Goal: Information Seeking & Learning: Learn about a topic

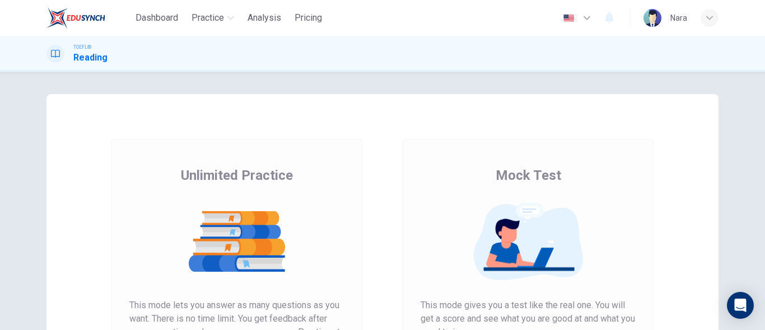
scroll to position [212, 0]
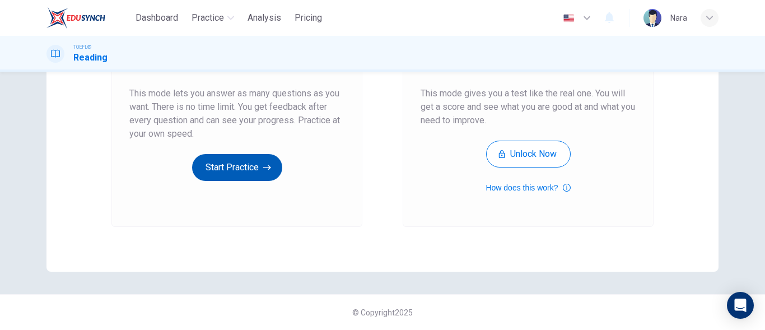
click at [238, 177] on button "Start Practice" at bounding box center [237, 167] width 90 height 27
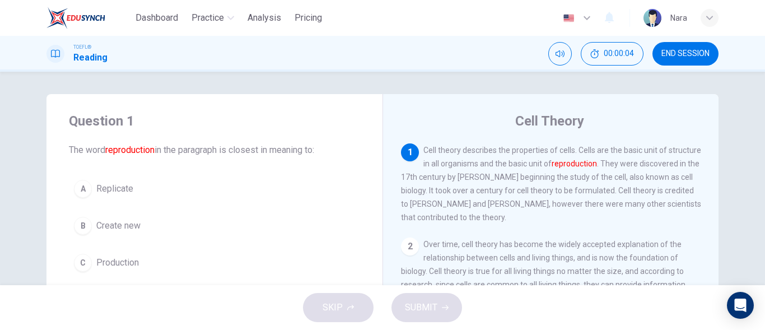
scroll to position [56, 0]
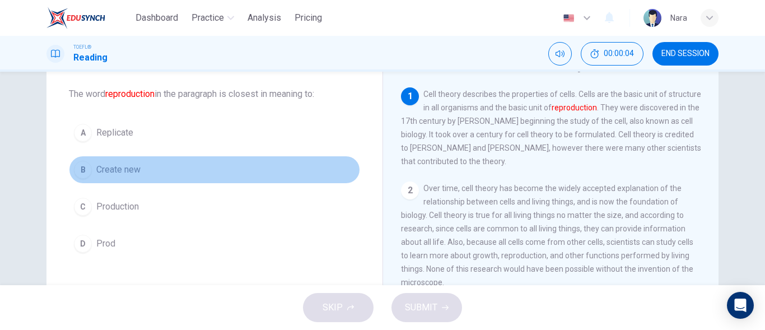
click at [152, 180] on button "B Create new" at bounding box center [214, 170] width 291 height 28
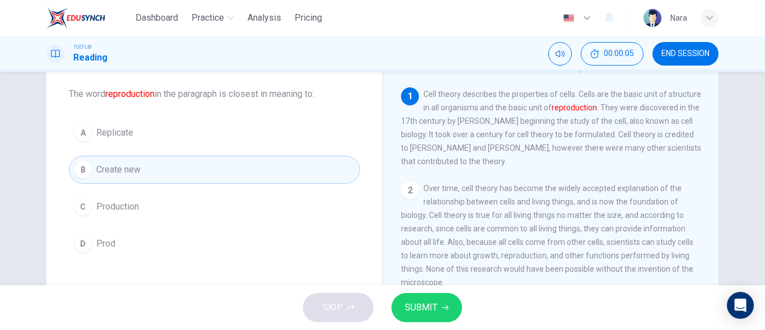
click at [404, 315] on button "SUBMIT" at bounding box center [426, 307] width 71 height 29
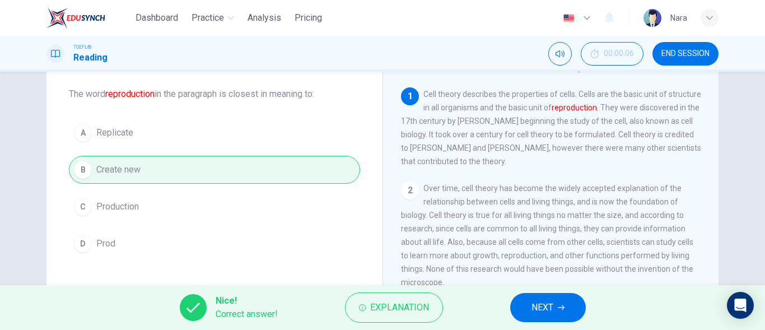
click at [526, 310] on button "NEXT" at bounding box center [548, 307] width 76 height 29
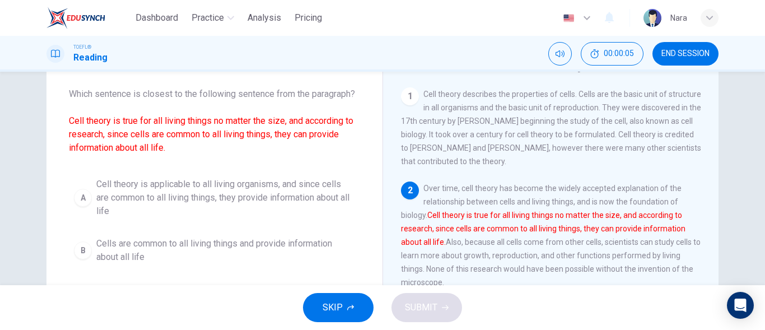
scroll to position [97, 0]
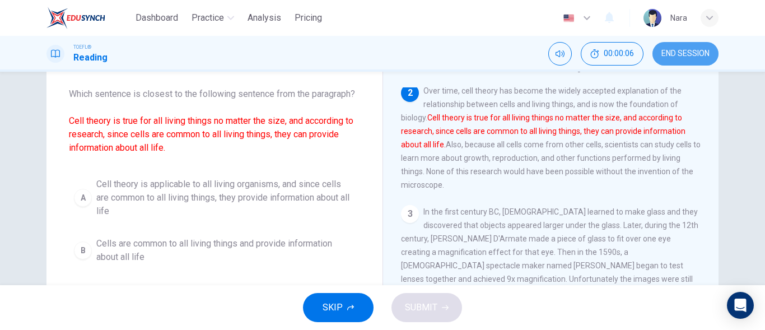
drag, startPoint x: 677, startPoint y: 59, endPoint x: 445, endPoint y: 44, distance: 232.2
click at [676, 59] on button "END SESSION" at bounding box center [685, 54] width 66 height 24
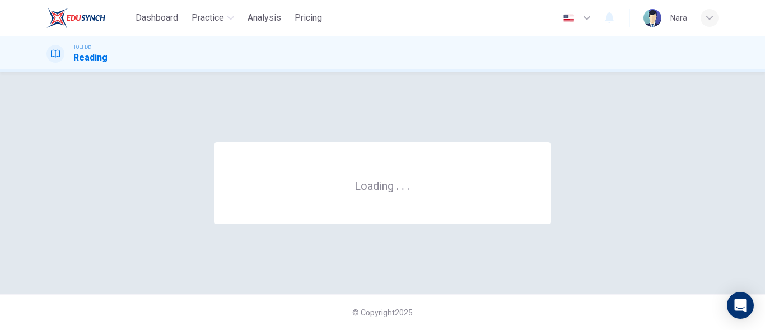
scroll to position [0, 0]
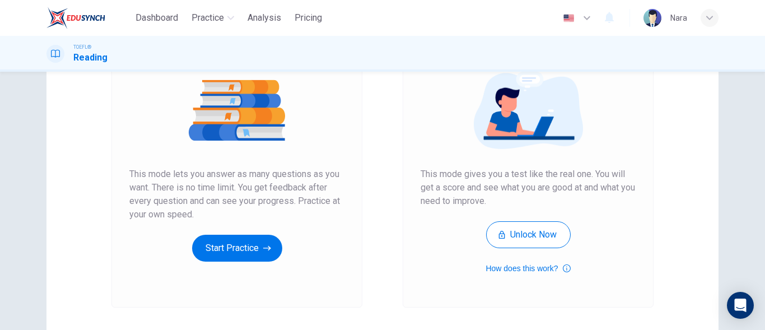
scroll to position [212, 0]
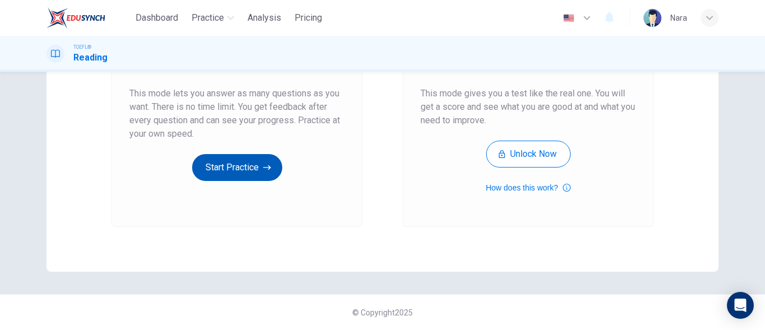
click at [237, 168] on button "Start Practice" at bounding box center [237, 167] width 90 height 27
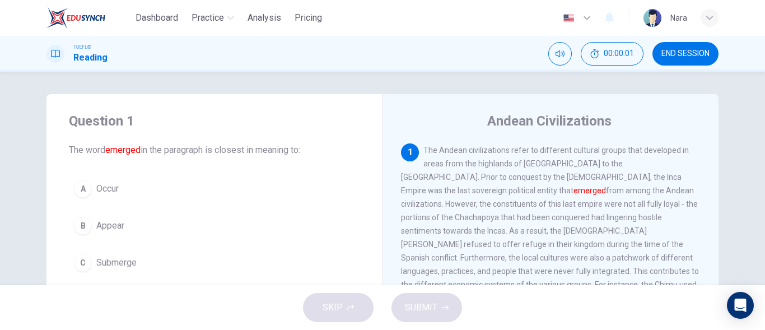
scroll to position [56, 0]
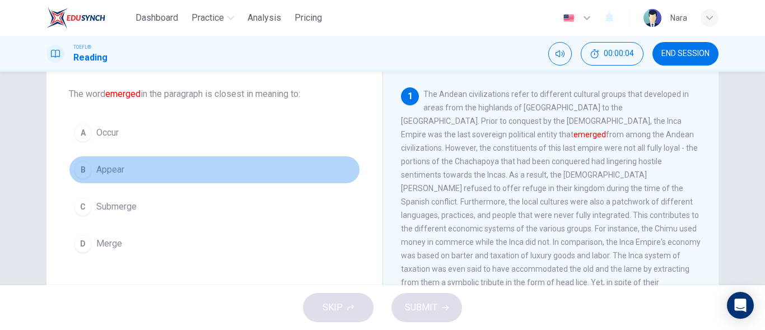
click at [151, 175] on button "B Appear" at bounding box center [214, 170] width 291 height 28
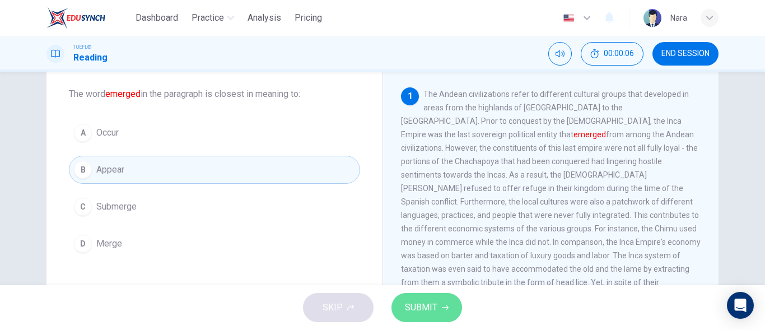
click at [424, 301] on span "SUBMIT" at bounding box center [421, 307] width 32 height 16
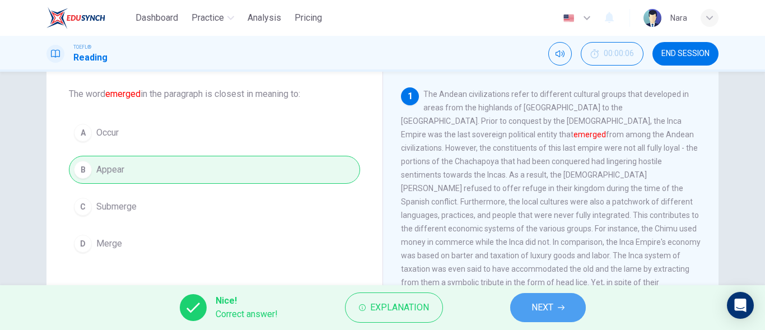
click at [536, 302] on span "NEXT" at bounding box center [542, 307] width 22 height 16
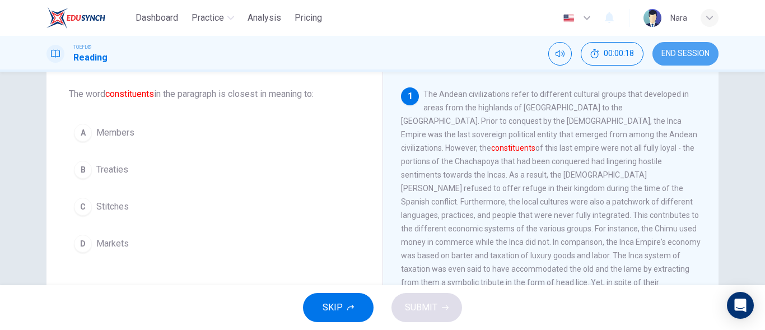
click at [707, 61] on button "END SESSION" at bounding box center [685, 54] width 66 height 24
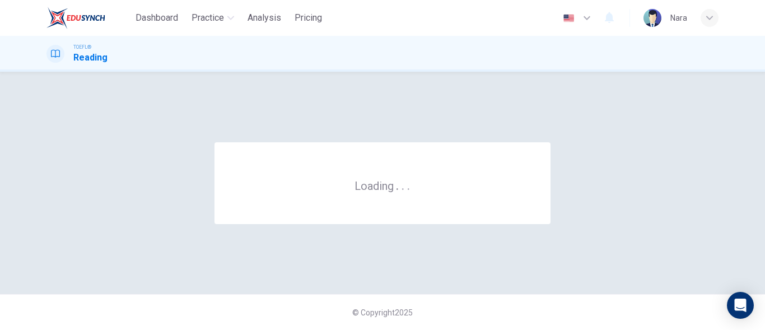
scroll to position [0, 0]
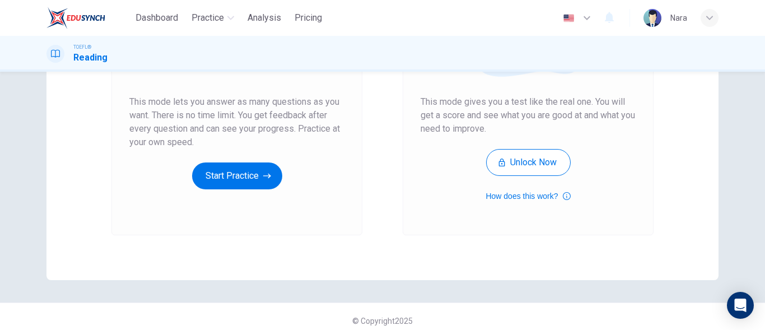
scroll to position [212, 0]
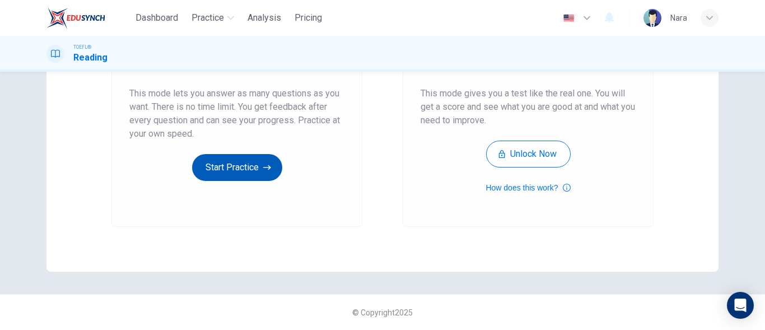
click at [269, 171] on button "Start Practice" at bounding box center [237, 167] width 90 height 27
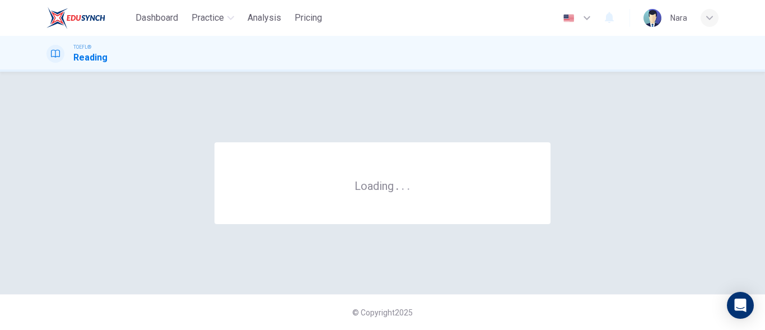
scroll to position [0, 0]
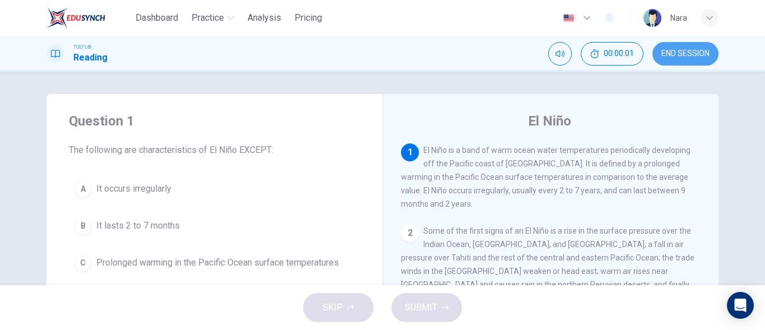
click at [690, 56] on span "END SESSION" at bounding box center [685, 53] width 48 height 9
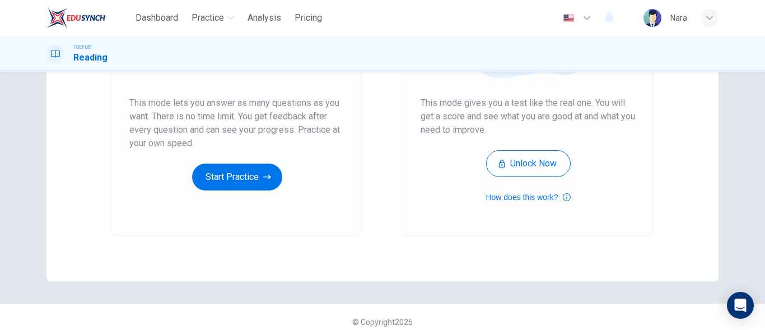
scroll to position [212, 0]
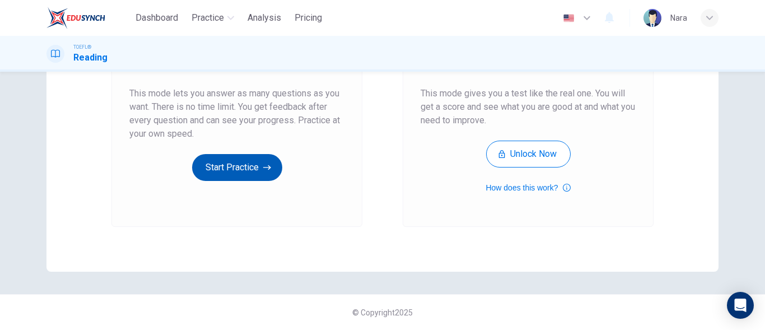
click at [204, 171] on button "Start Practice" at bounding box center [237, 167] width 90 height 27
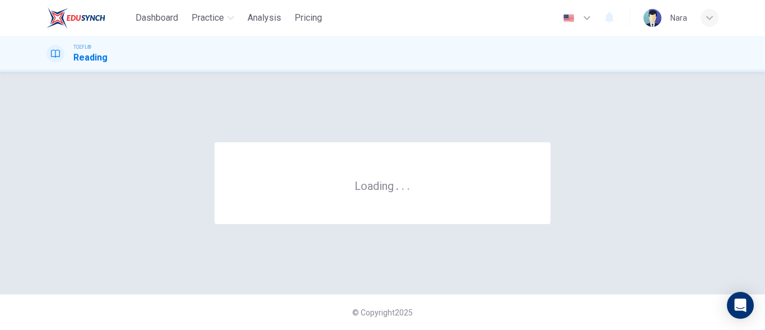
scroll to position [0, 0]
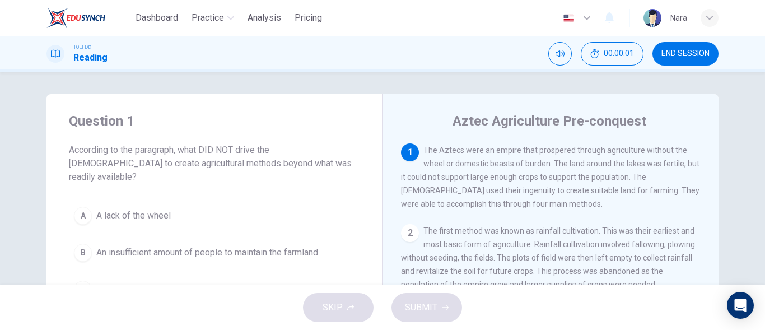
click at [668, 60] on button "END SESSION" at bounding box center [685, 54] width 66 height 24
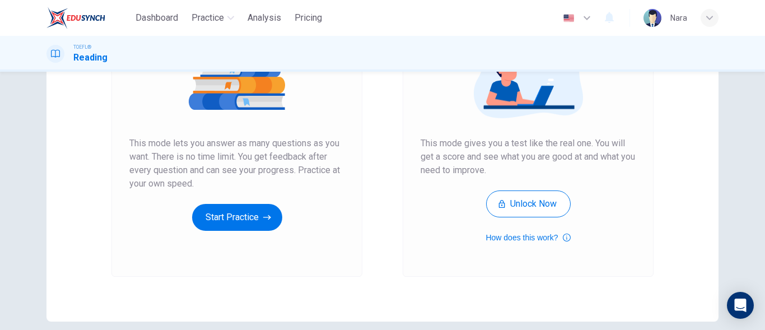
scroll to position [212, 0]
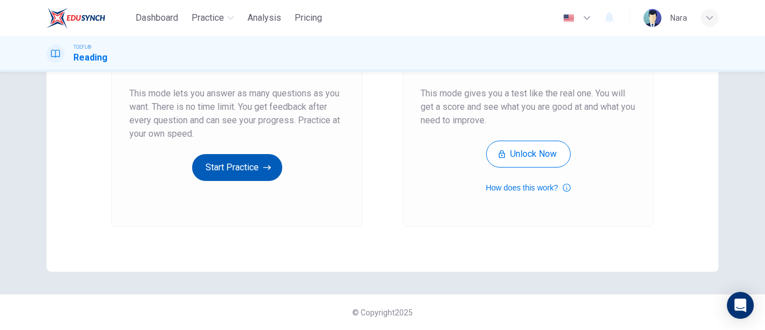
click at [231, 162] on button "Start Practice" at bounding box center [237, 167] width 90 height 27
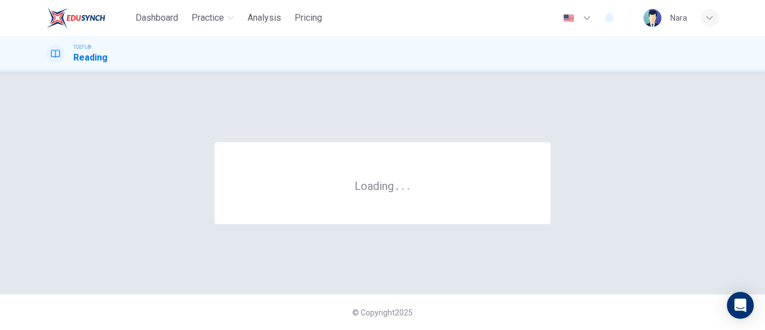
scroll to position [0, 0]
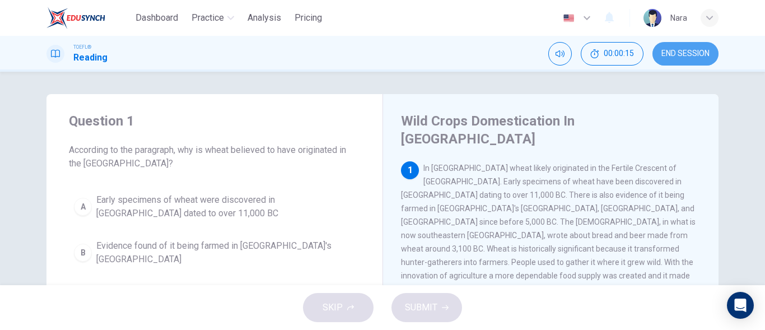
drag, startPoint x: 683, startPoint y: 57, endPoint x: 427, endPoint y: 44, distance: 256.7
click at [683, 57] on span "END SESSION" at bounding box center [685, 53] width 48 height 9
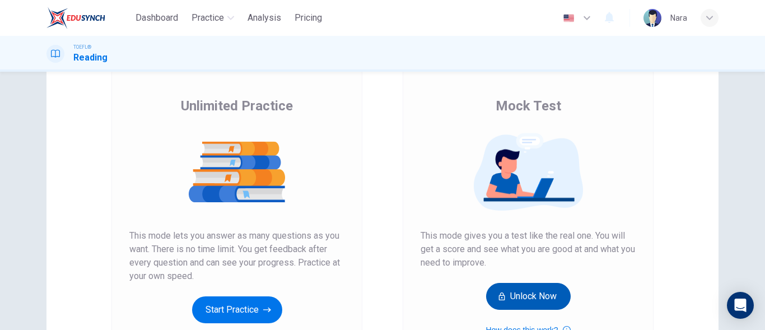
scroll to position [168, 0]
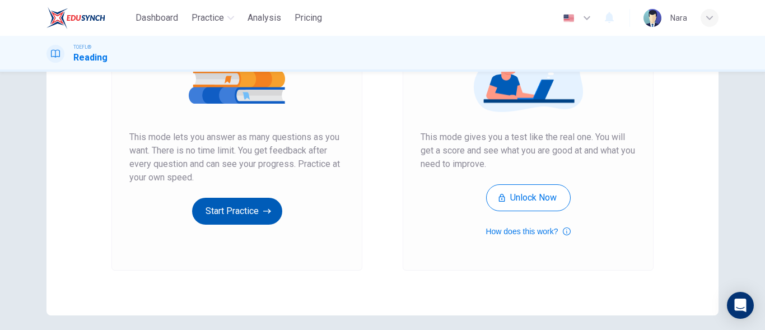
click at [221, 208] on button "Start Practice" at bounding box center [237, 211] width 90 height 27
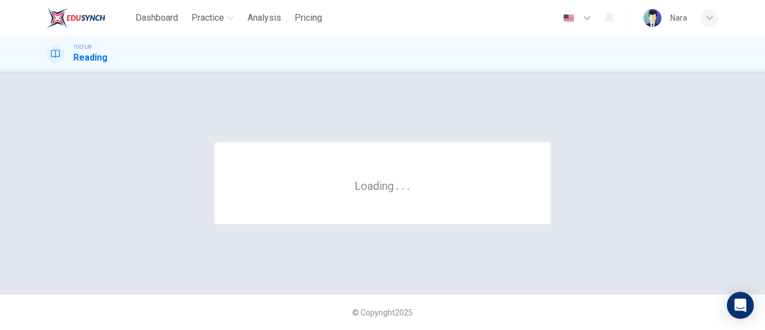
scroll to position [0, 0]
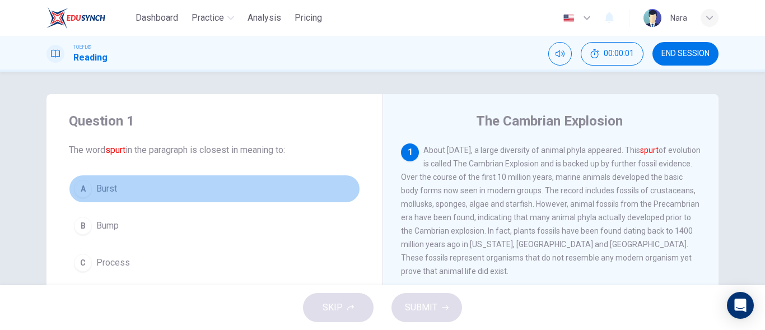
click at [238, 194] on button "A Burst" at bounding box center [214, 189] width 291 height 28
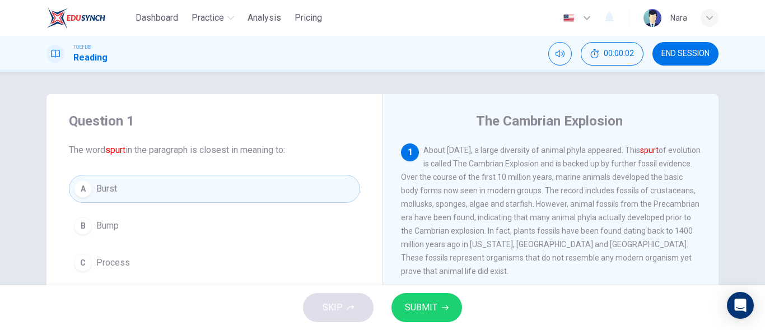
click at [422, 304] on span "SUBMIT" at bounding box center [421, 307] width 32 height 16
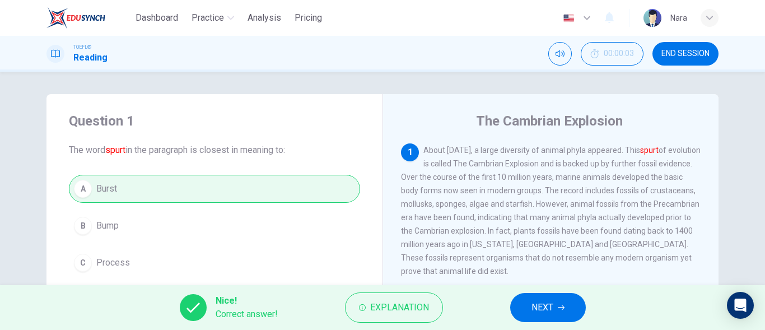
click at [531, 301] on button "NEXT" at bounding box center [548, 307] width 76 height 29
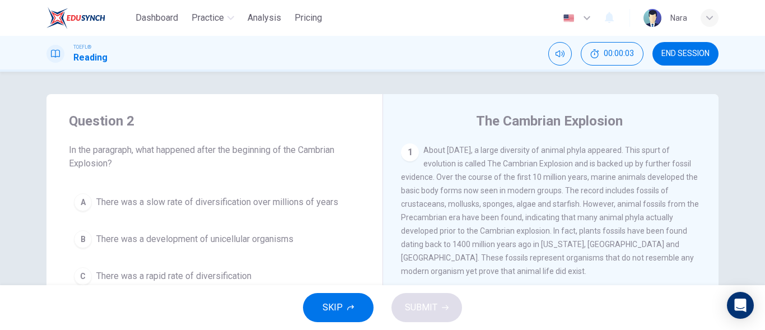
scroll to position [13, 0]
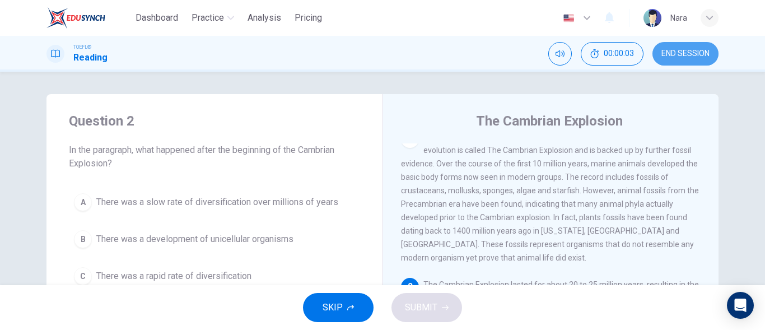
click at [675, 62] on button "END SESSION" at bounding box center [685, 54] width 66 height 24
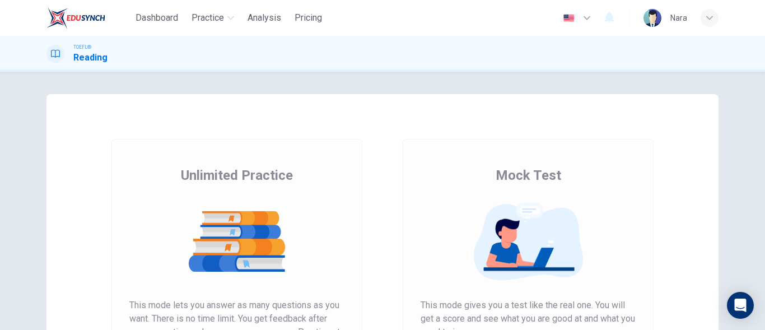
scroll to position [212, 0]
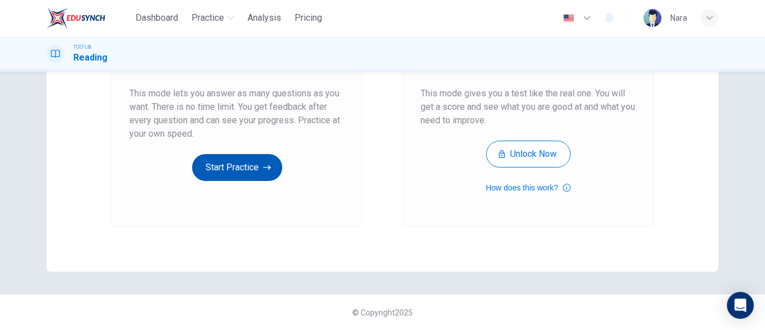
click at [226, 173] on button "Start Practice" at bounding box center [237, 167] width 90 height 27
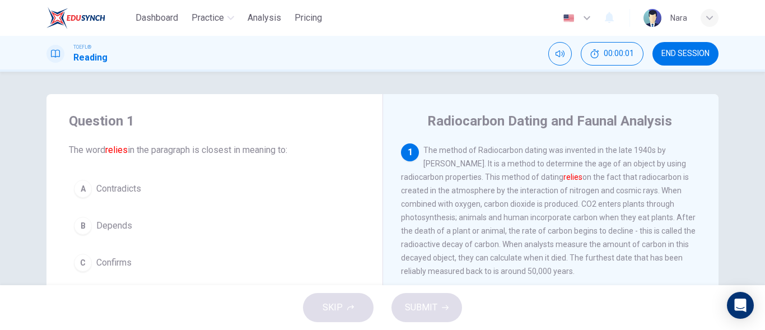
scroll to position [56, 0]
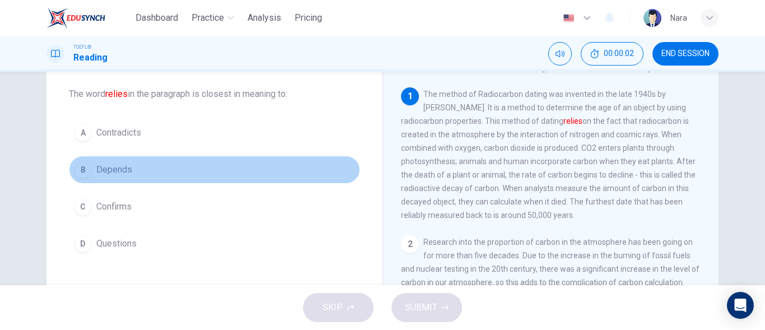
click at [146, 177] on button "B Depends" at bounding box center [214, 170] width 291 height 28
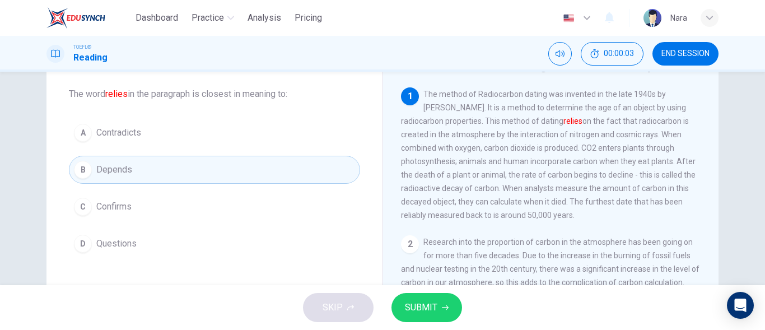
click at [415, 303] on span "SUBMIT" at bounding box center [421, 307] width 32 height 16
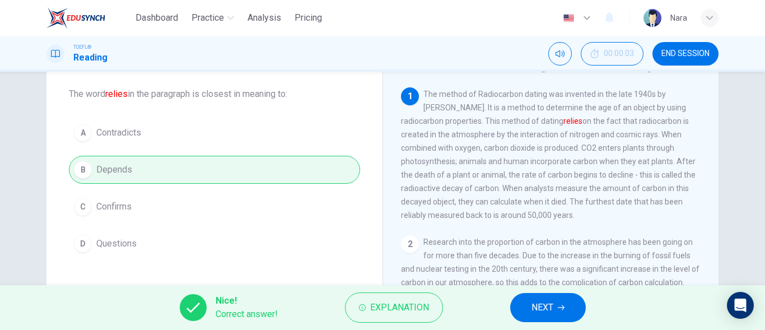
click at [526, 306] on button "NEXT" at bounding box center [548, 307] width 76 height 29
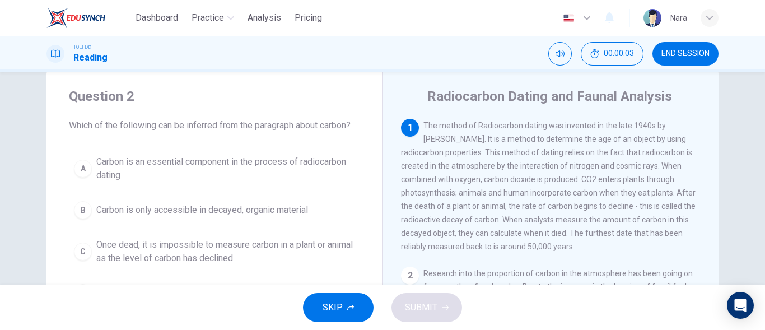
scroll to position [0, 0]
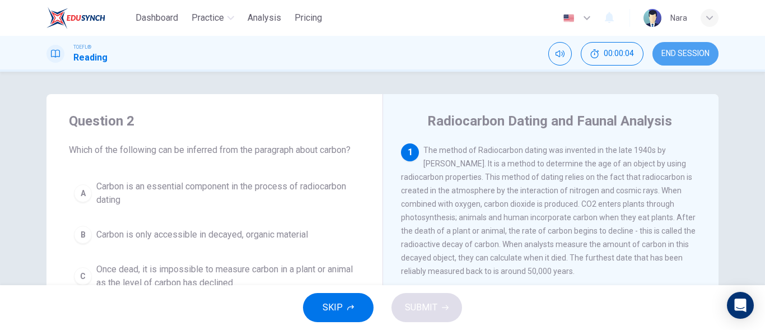
click at [696, 52] on span "END SESSION" at bounding box center [685, 53] width 48 height 9
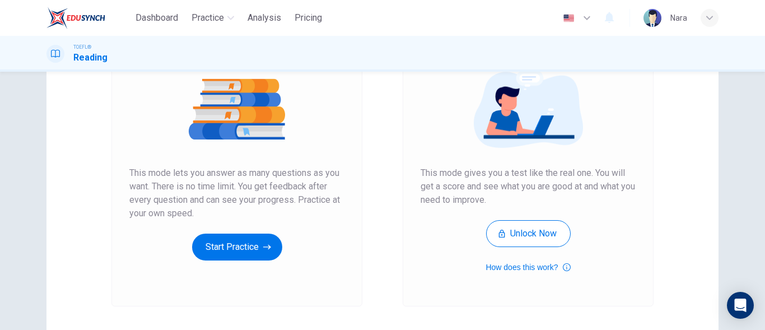
scroll to position [212, 0]
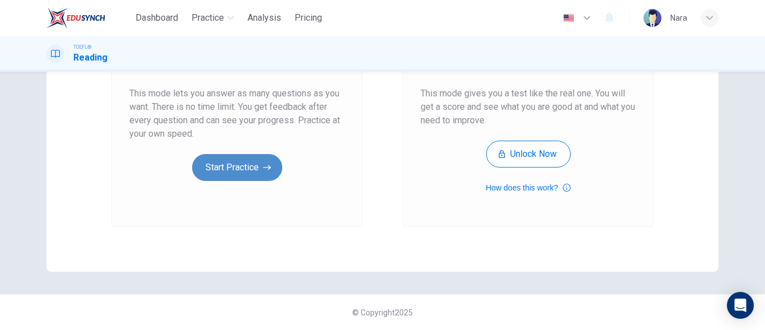
click at [243, 177] on button "Start Practice" at bounding box center [237, 167] width 90 height 27
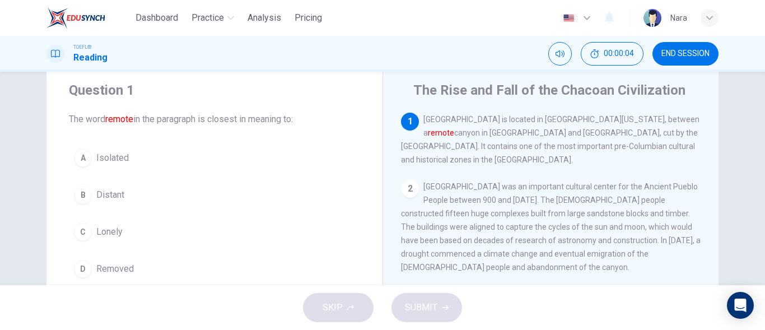
scroll to position [56, 0]
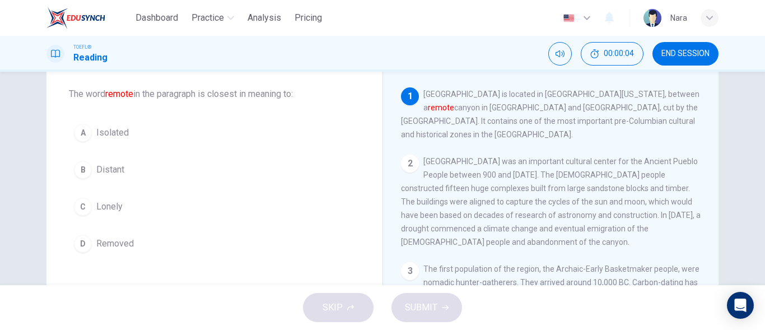
click at [143, 177] on button "B Distant" at bounding box center [214, 170] width 291 height 28
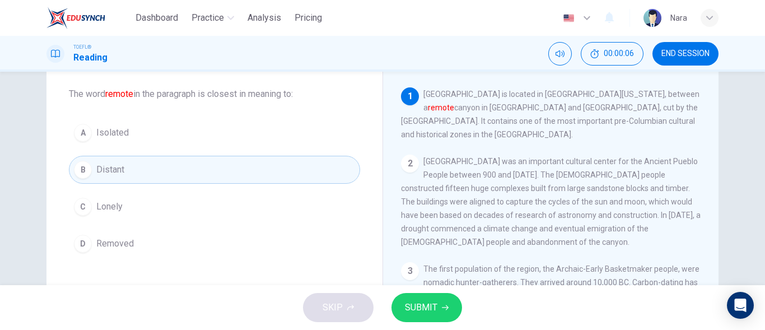
click at [405, 308] on span "SUBMIT" at bounding box center [421, 307] width 32 height 16
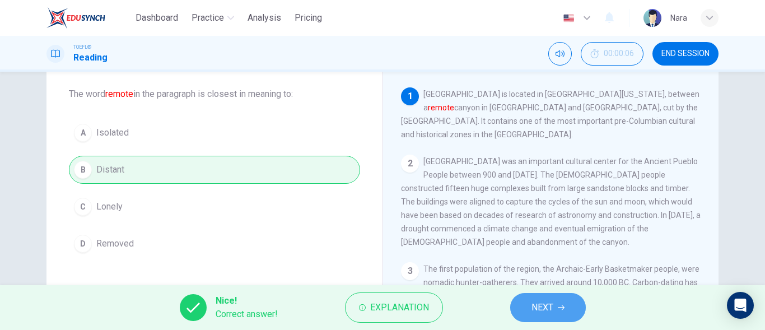
click at [540, 301] on span "NEXT" at bounding box center [542, 307] width 22 height 16
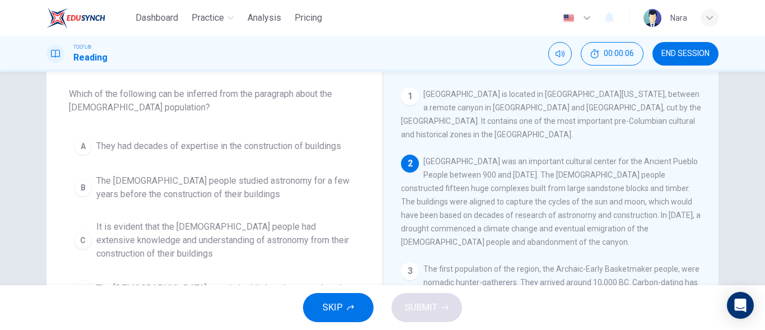
drag, startPoint x: 676, startPoint y: 59, endPoint x: 446, endPoint y: 49, distance: 230.9
click at [676, 59] on button "END SESSION" at bounding box center [685, 54] width 66 height 24
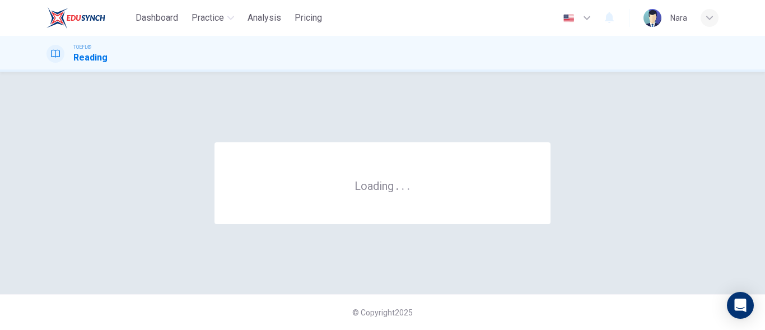
scroll to position [0, 0]
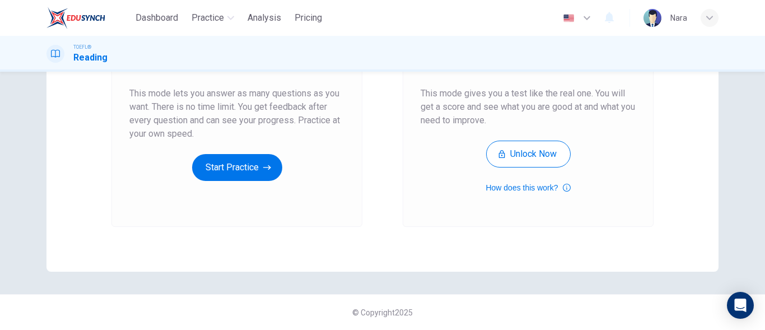
click at [240, 149] on div "Unlimited Practice This mode lets you answer as many questions as you want. The…" at bounding box center [236, 68] width 215 height 226
click at [248, 174] on button "Start Practice" at bounding box center [237, 167] width 90 height 27
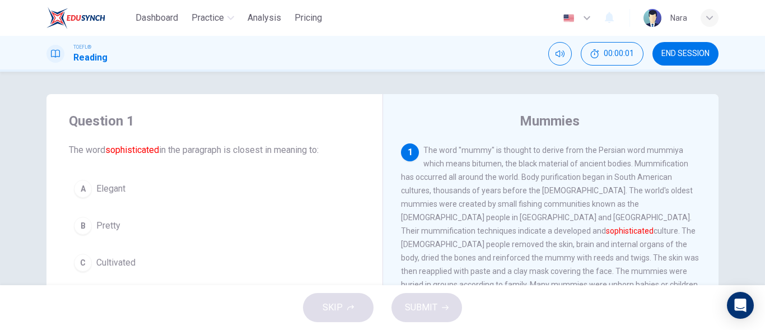
scroll to position [56, 0]
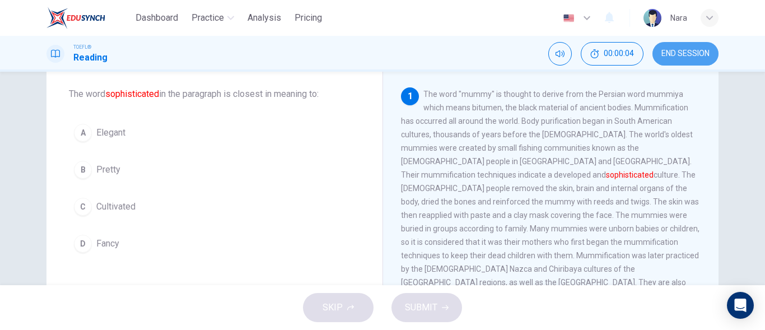
click at [689, 55] on span "END SESSION" at bounding box center [685, 53] width 48 height 9
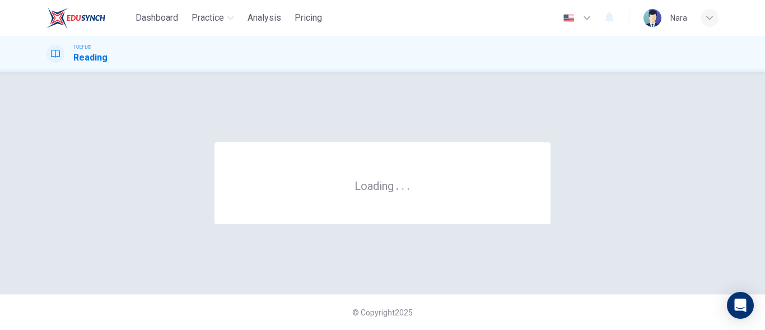
scroll to position [0, 0]
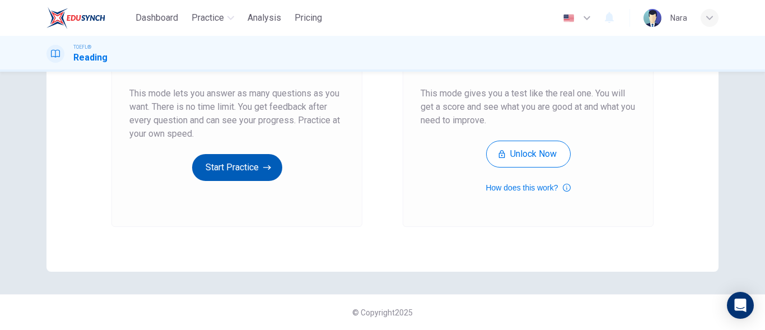
click at [215, 172] on button "Start Practice" at bounding box center [237, 167] width 90 height 27
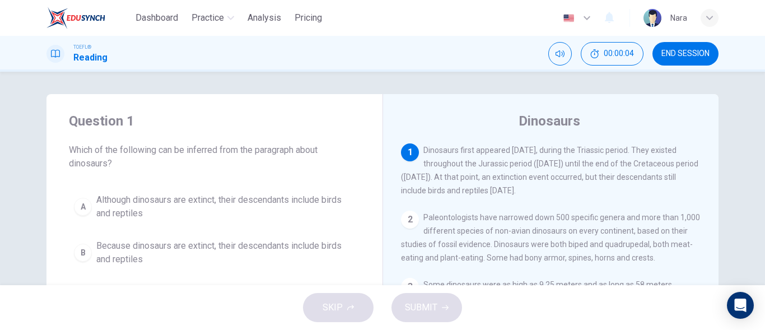
click at [714, 53] on button "END SESSION" at bounding box center [685, 54] width 66 height 24
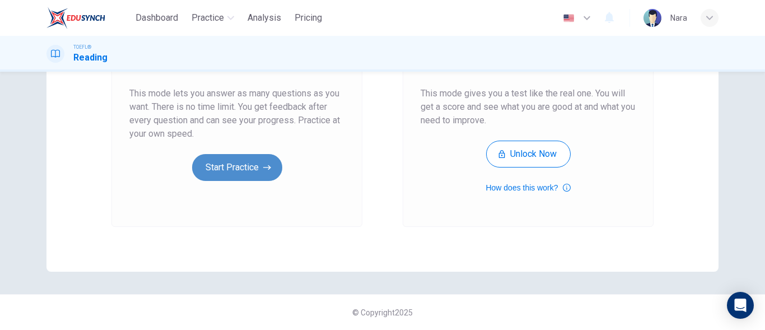
click at [242, 161] on button "Start Practice" at bounding box center [237, 167] width 90 height 27
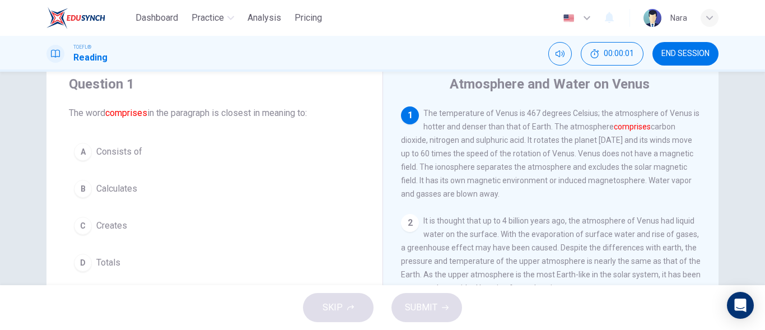
scroll to position [56, 0]
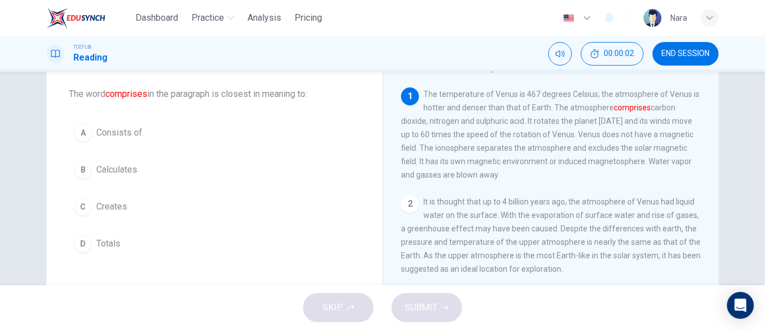
click at [196, 121] on button "A Consists of" at bounding box center [214, 133] width 291 height 28
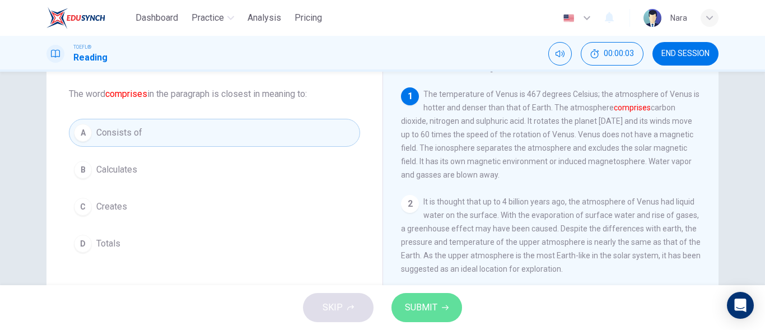
click at [424, 305] on span "SUBMIT" at bounding box center [421, 307] width 32 height 16
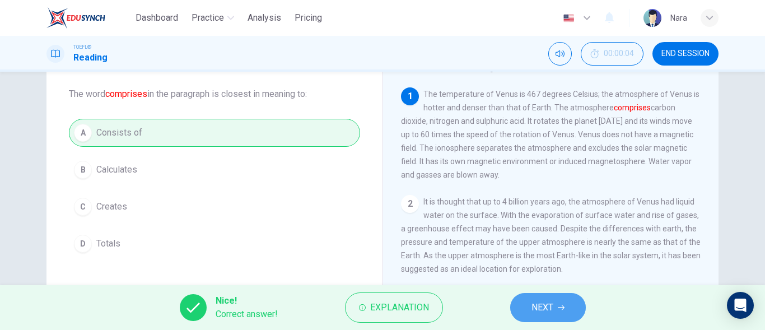
click at [541, 301] on span "NEXT" at bounding box center [542, 307] width 22 height 16
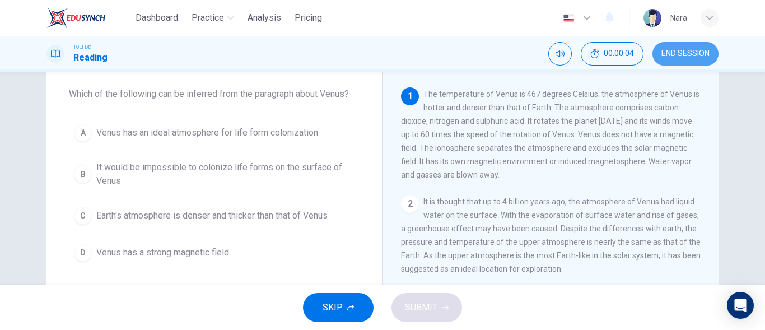
click at [687, 62] on button "END SESSION" at bounding box center [685, 54] width 66 height 24
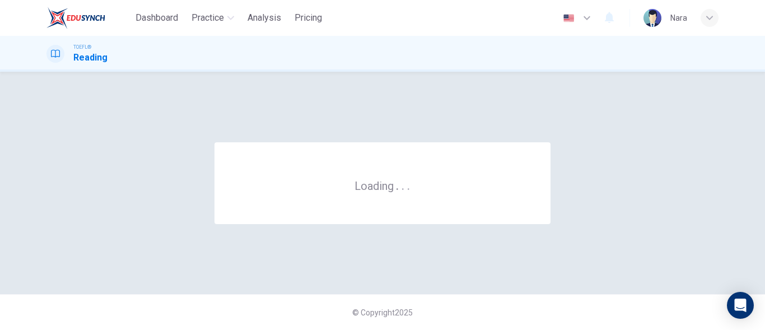
scroll to position [0, 0]
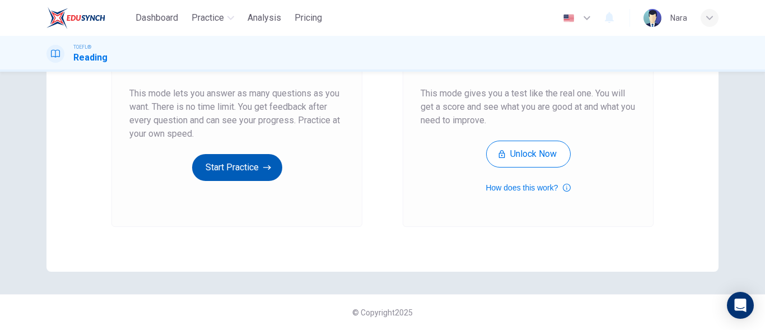
click at [223, 166] on button "Start Practice" at bounding box center [237, 167] width 90 height 27
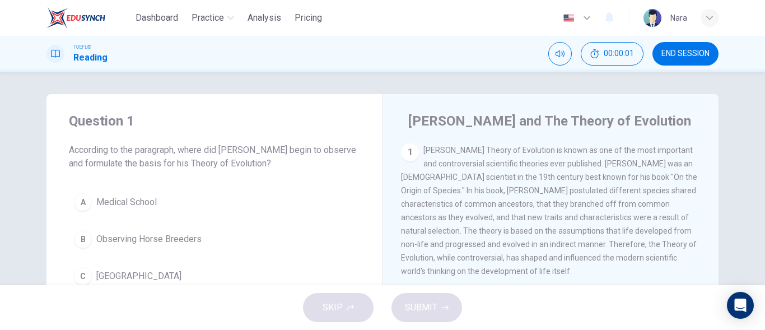
drag, startPoint x: 692, startPoint y: 60, endPoint x: 430, endPoint y: 41, distance: 262.6
click at [694, 60] on button "END SESSION" at bounding box center [685, 54] width 66 height 24
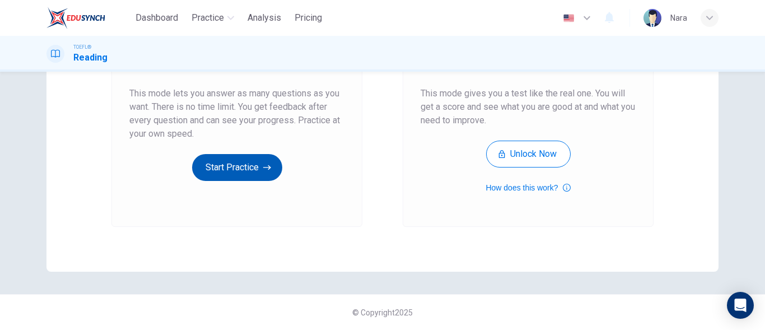
click at [241, 158] on button "Start Practice" at bounding box center [237, 167] width 90 height 27
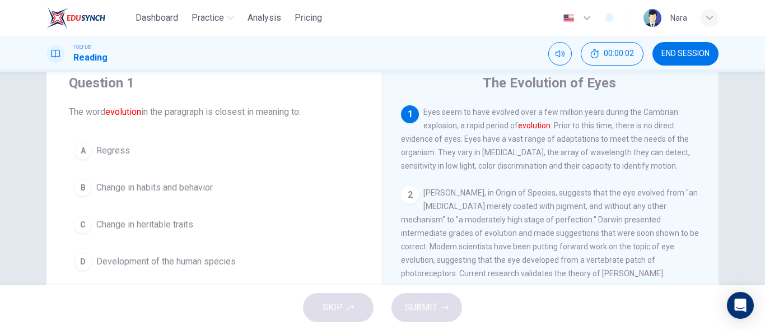
scroll to position [56, 0]
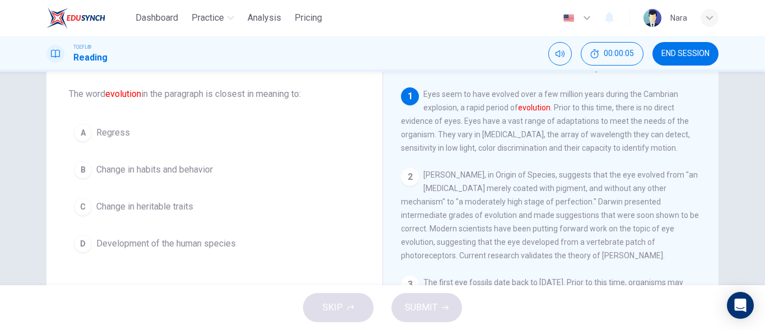
drag, startPoint x: 161, startPoint y: 167, endPoint x: 180, endPoint y: 194, distance: 33.4
click at [162, 168] on span "Change in habits and behavior" at bounding box center [154, 169] width 116 height 13
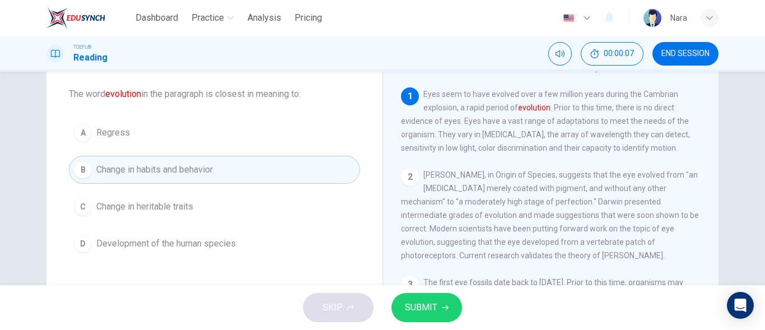
click at [408, 305] on span "SUBMIT" at bounding box center [421, 307] width 32 height 16
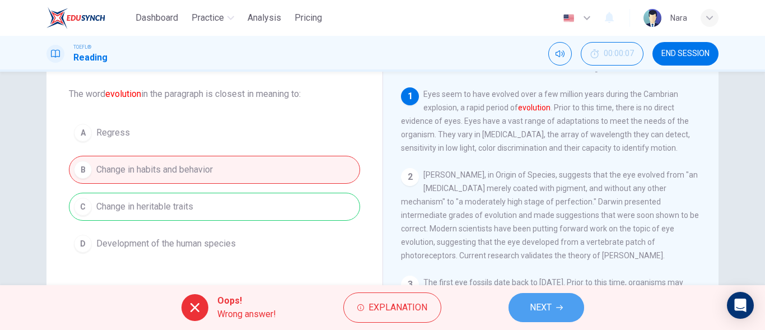
click at [533, 310] on span "NEXT" at bounding box center [541, 307] width 22 height 16
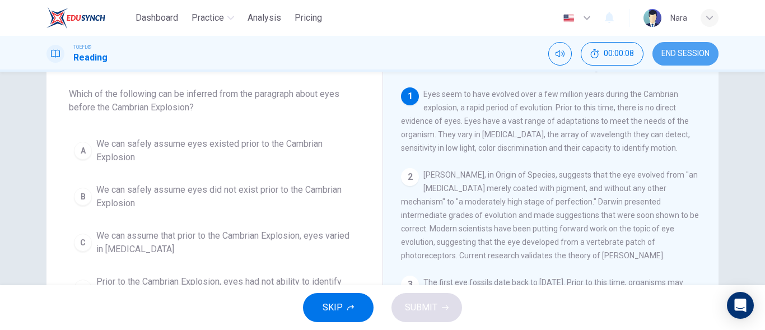
click at [662, 60] on button "END SESSION" at bounding box center [685, 54] width 66 height 24
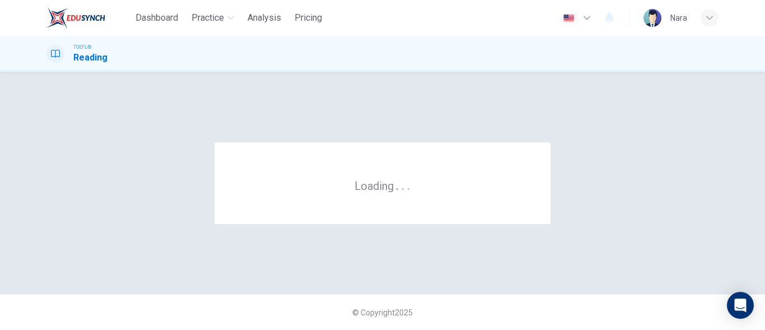
scroll to position [0, 0]
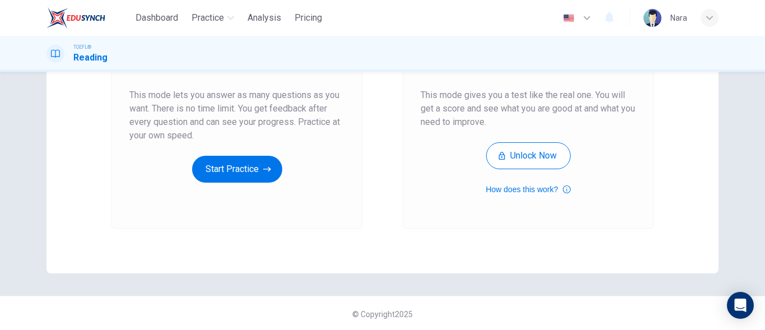
scroll to position [212, 0]
click at [238, 181] on div "Unlimited Practice This mode lets you answer as many questions as you want. The…" at bounding box center [236, 76] width 251 height 299
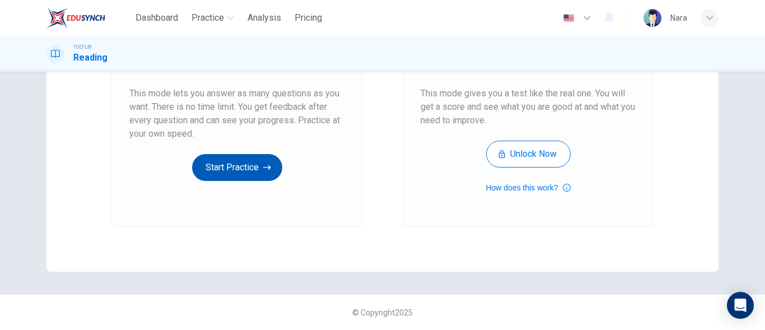
click at [241, 174] on button "Start Practice" at bounding box center [237, 167] width 90 height 27
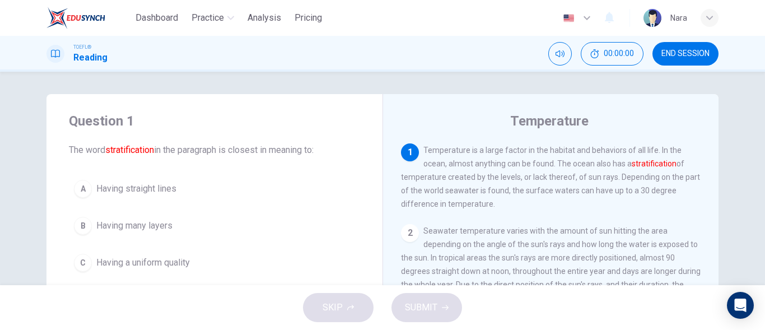
scroll to position [56, 0]
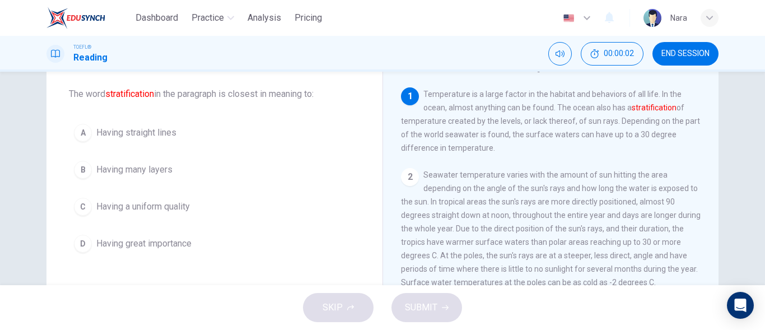
click at [124, 202] on span "Having a uniform quality" at bounding box center [142, 206] width 93 height 13
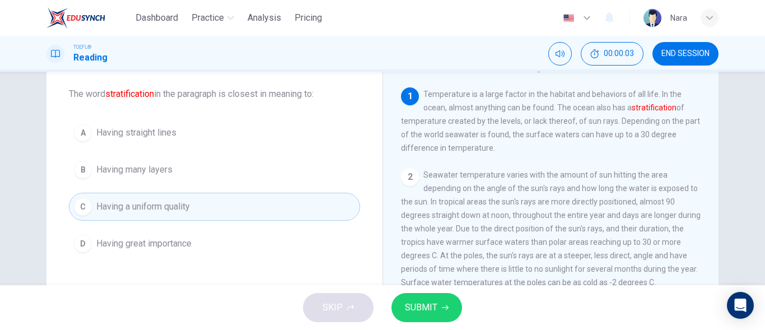
click at [149, 167] on span "Having many layers" at bounding box center [134, 169] width 76 height 13
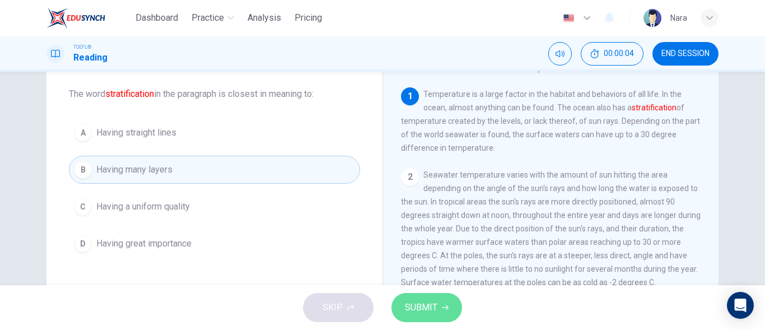
click at [403, 311] on button "SUBMIT" at bounding box center [426, 307] width 71 height 29
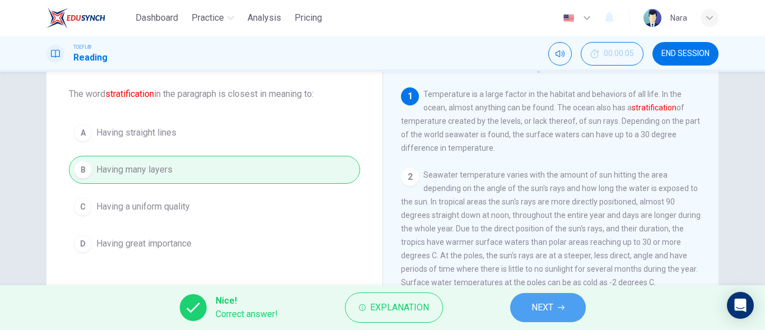
click at [537, 304] on span "NEXT" at bounding box center [542, 307] width 22 height 16
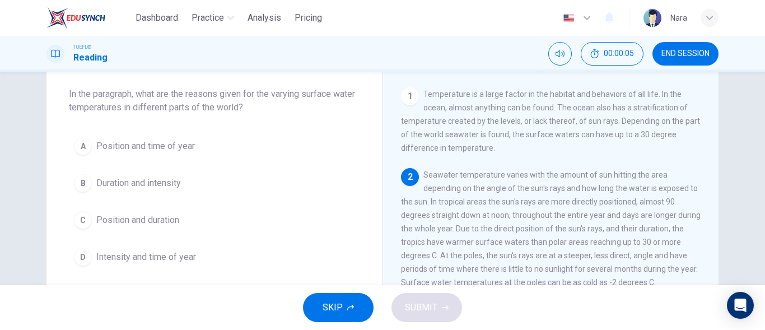
scroll to position [83, 0]
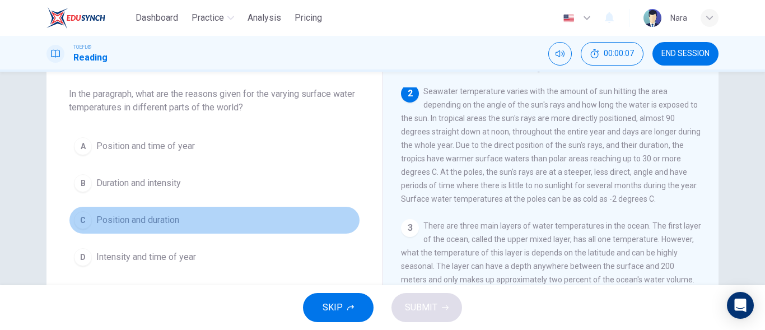
click at [191, 213] on button "C Position and duration" at bounding box center [214, 220] width 291 height 28
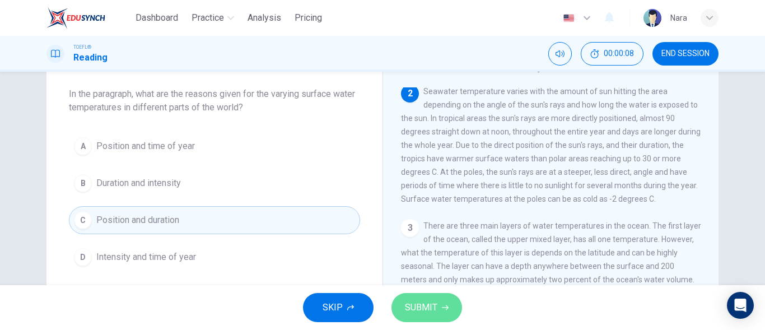
click at [407, 304] on span "SUBMIT" at bounding box center [421, 307] width 32 height 16
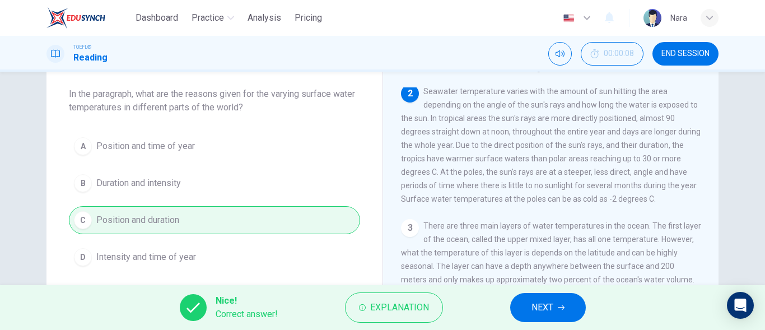
click at [496, 310] on div "Nice! Correct answer! Explanation NEXT" at bounding box center [382, 307] width 765 height 45
click at [543, 312] on span "NEXT" at bounding box center [542, 307] width 22 height 16
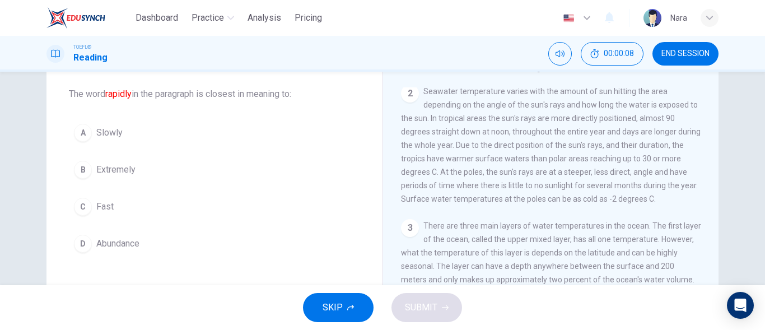
scroll to position [166, 0]
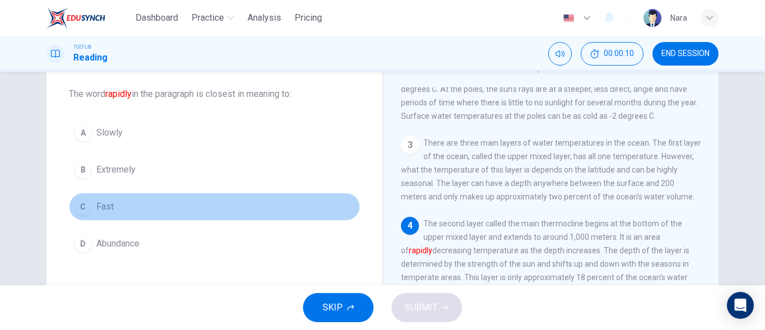
drag, startPoint x: 173, startPoint y: 213, endPoint x: 183, endPoint y: 222, distance: 13.1
click at [173, 214] on button "C Fast" at bounding box center [214, 207] width 291 height 28
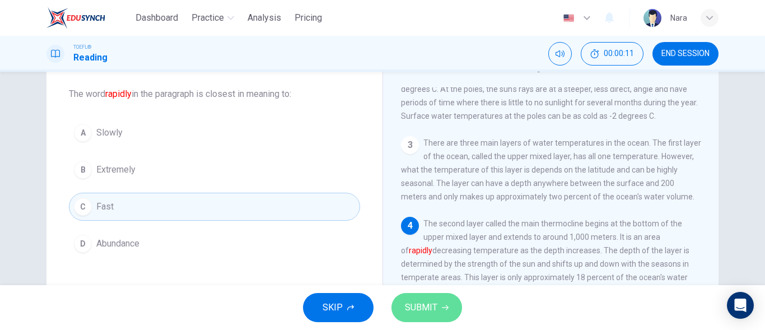
click at [430, 296] on button "SUBMIT" at bounding box center [426, 307] width 71 height 29
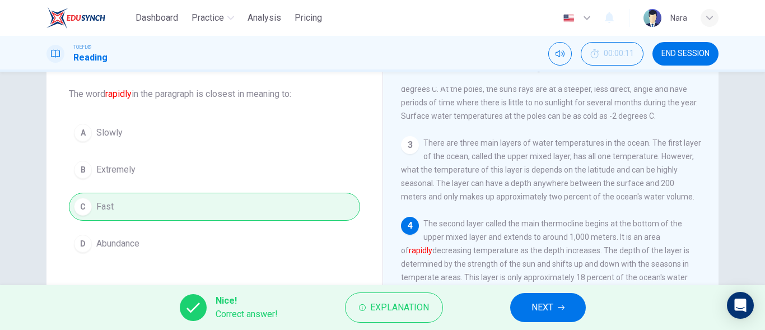
click at [553, 306] on span "NEXT" at bounding box center [542, 307] width 22 height 16
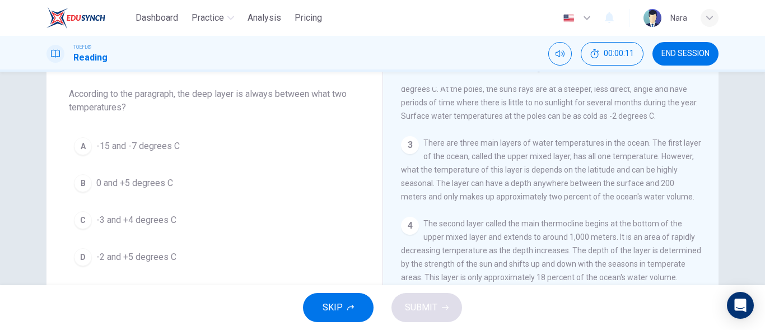
scroll to position [236, 0]
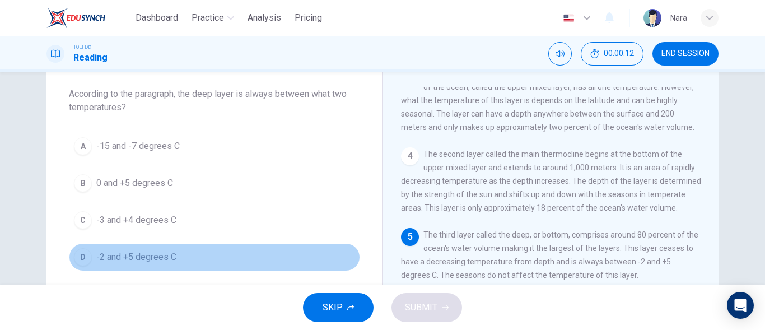
click at [150, 261] on span "-2 and +5 degrees C" at bounding box center [136, 256] width 80 height 13
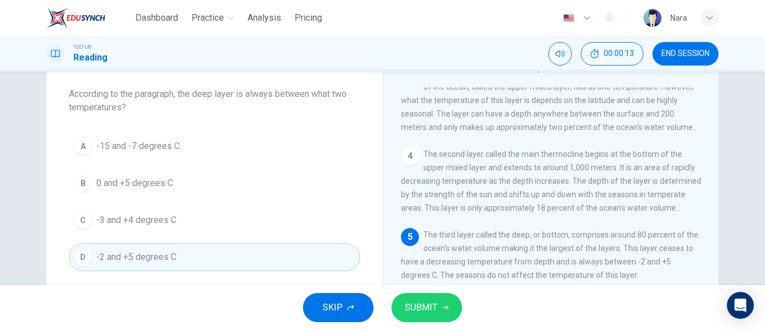
click at [428, 305] on span "SUBMIT" at bounding box center [421, 307] width 32 height 16
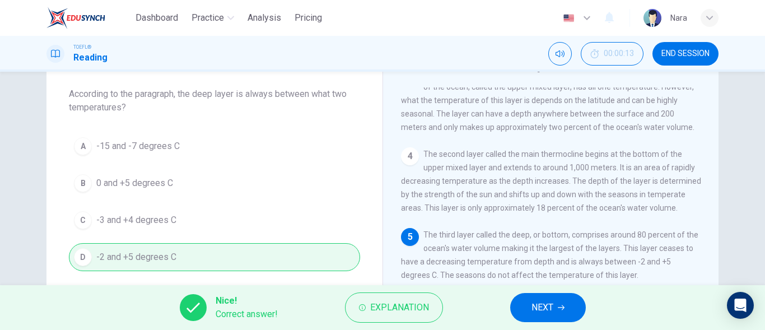
click at [528, 302] on button "NEXT" at bounding box center [548, 307] width 76 height 29
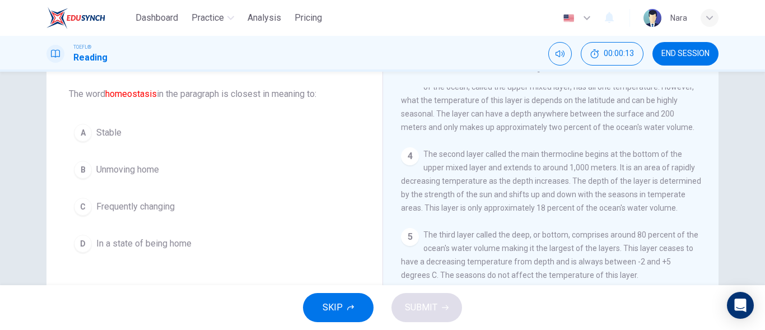
scroll to position [430, 0]
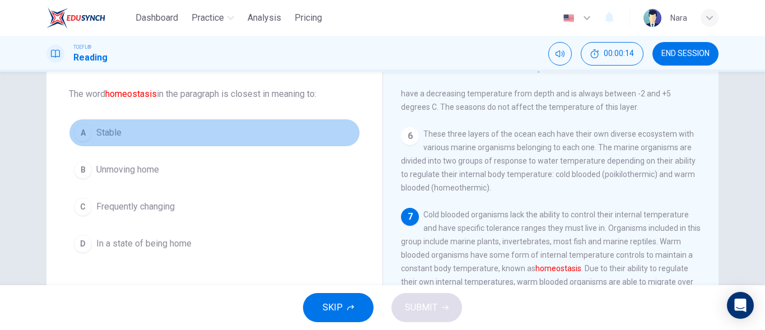
click at [179, 145] on button "A Stable" at bounding box center [214, 133] width 291 height 28
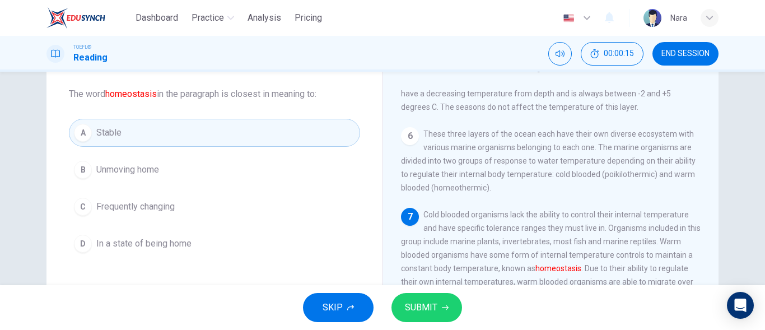
click at [446, 303] on button "SUBMIT" at bounding box center [426, 307] width 71 height 29
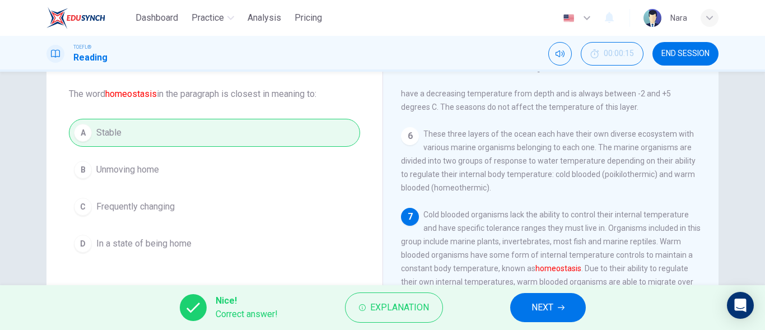
click at [545, 314] on span "NEXT" at bounding box center [542, 307] width 22 height 16
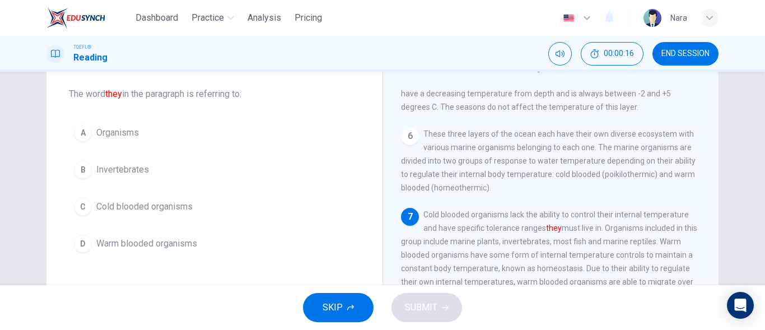
click at [167, 205] on span "Cold blooded organisms" at bounding box center [144, 206] width 96 height 13
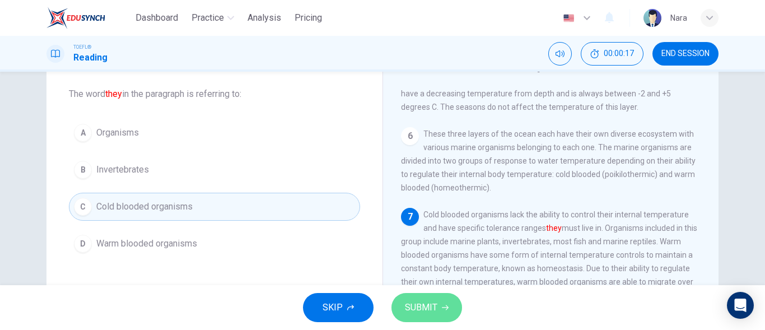
click at [410, 301] on span "SUBMIT" at bounding box center [421, 307] width 32 height 16
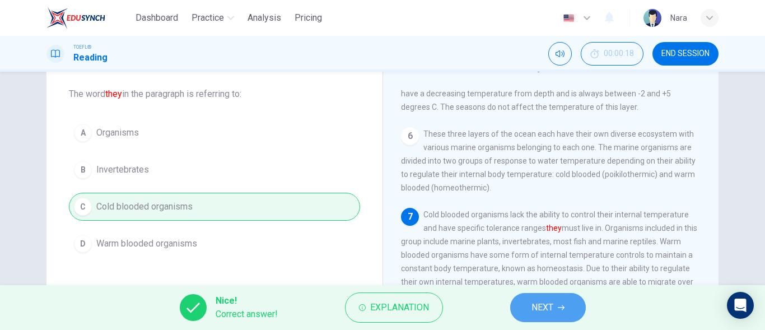
click at [530, 307] on button "NEXT" at bounding box center [548, 307] width 76 height 29
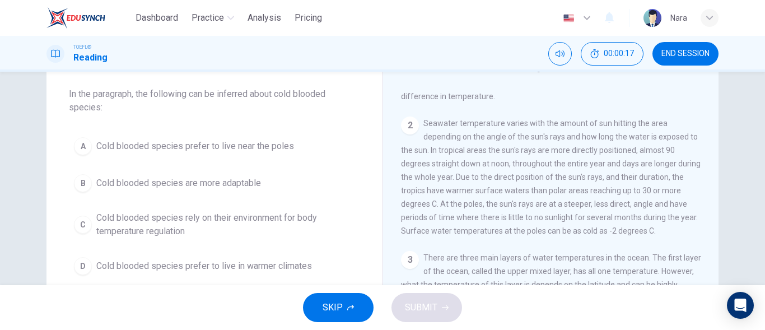
scroll to position [0, 0]
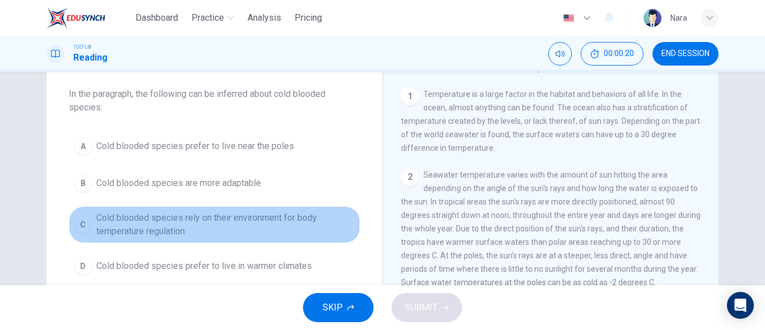
click at [199, 220] on span "Cold blooded species rely on their environment for body temperature regulation" at bounding box center [225, 224] width 259 height 27
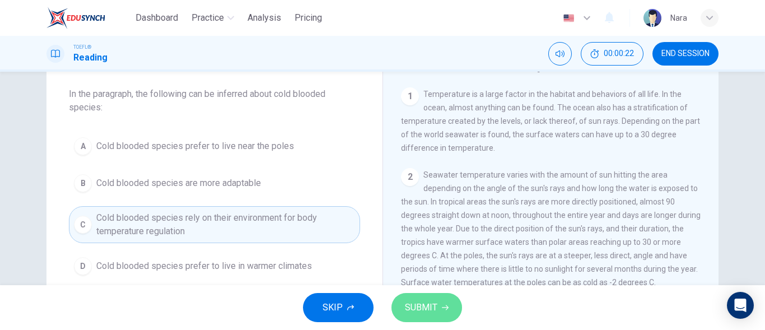
click at [433, 315] on button "SUBMIT" at bounding box center [426, 307] width 71 height 29
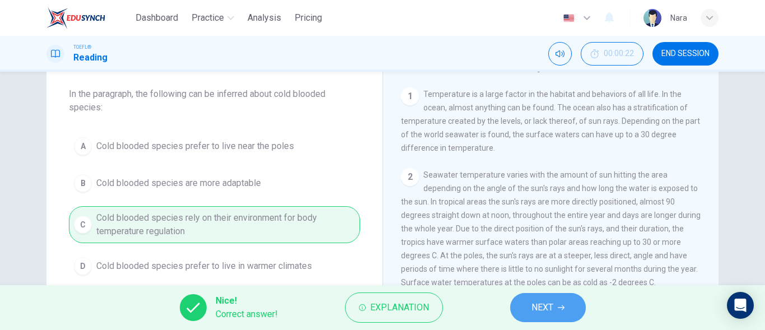
click at [521, 313] on button "NEXT" at bounding box center [548, 307] width 76 height 29
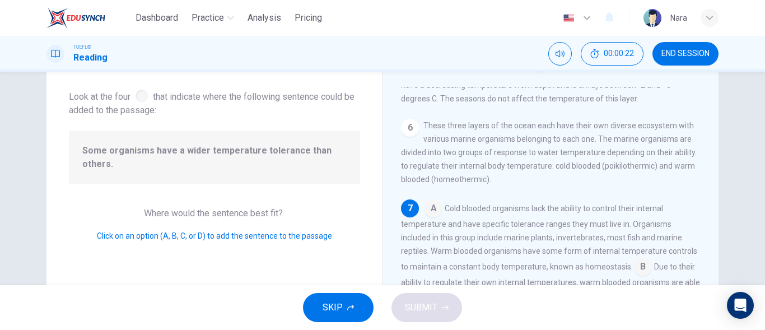
scroll to position [440, 0]
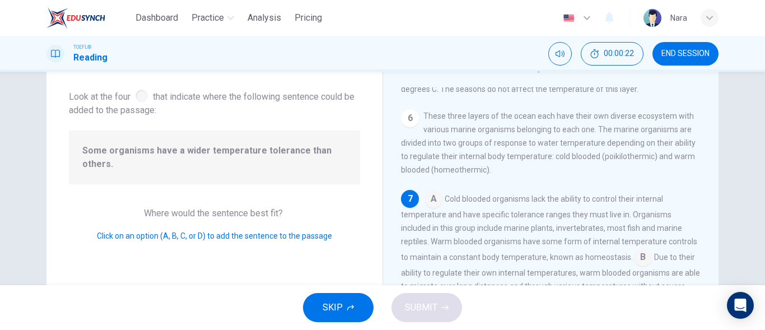
click at [139, 160] on div "Some organisms have a wider temperature tolerance than others." at bounding box center [214, 157] width 291 height 54
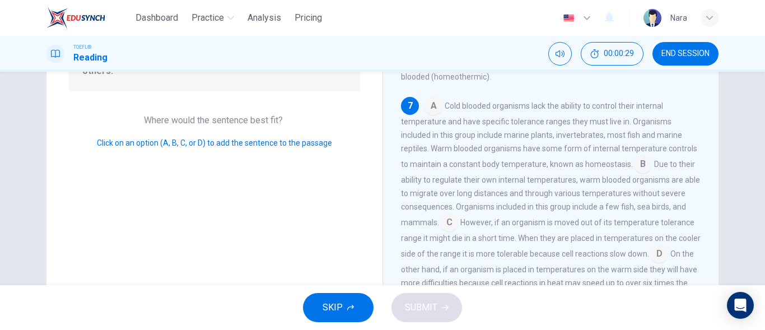
scroll to position [168, 0]
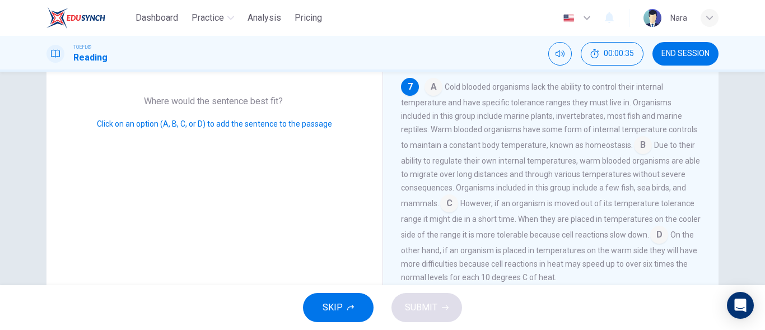
click at [451, 204] on input at bounding box center [449, 204] width 18 height 18
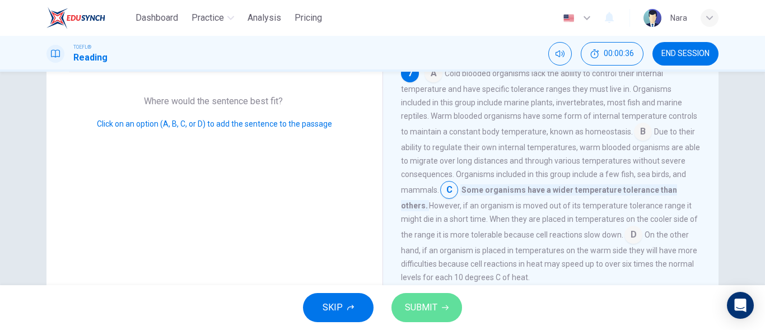
click at [436, 305] on span "SUBMIT" at bounding box center [421, 307] width 32 height 16
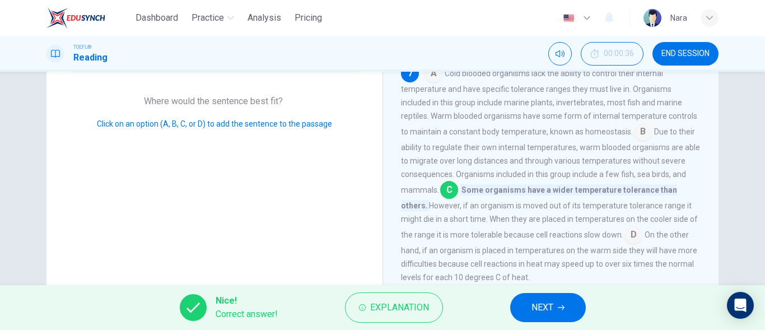
click at [555, 302] on button "NEXT" at bounding box center [548, 307] width 76 height 29
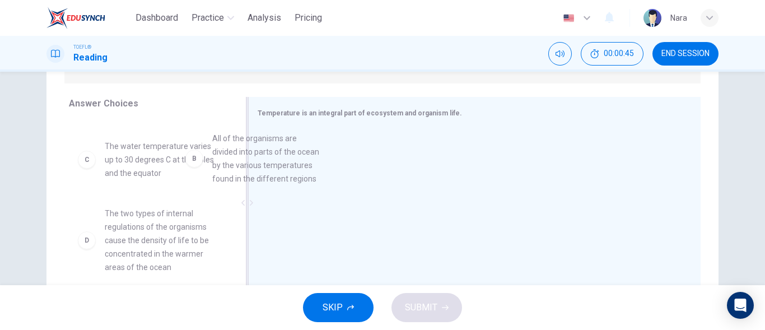
scroll to position [55, 0]
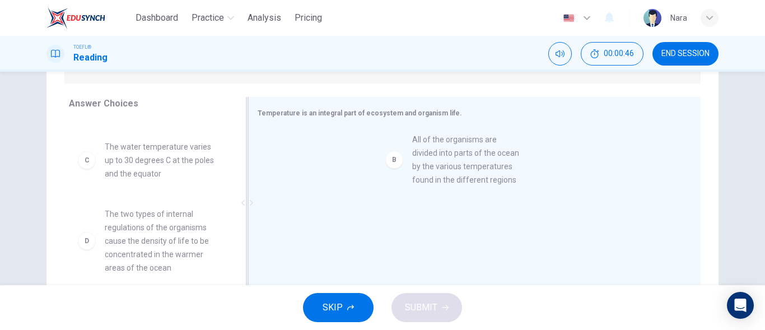
drag, startPoint x: 175, startPoint y: 199, endPoint x: 488, endPoint y: 194, distance: 313.5
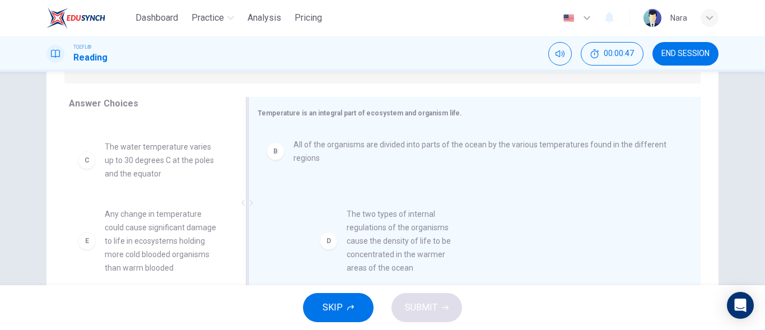
drag, startPoint x: 195, startPoint y: 231, endPoint x: 460, endPoint y: 231, distance: 264.8
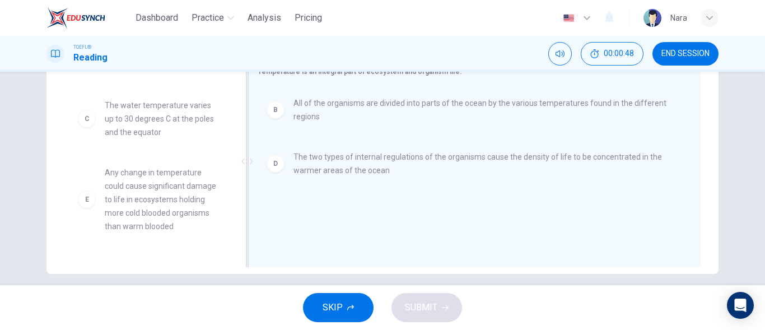
scroll to position [221, 0]
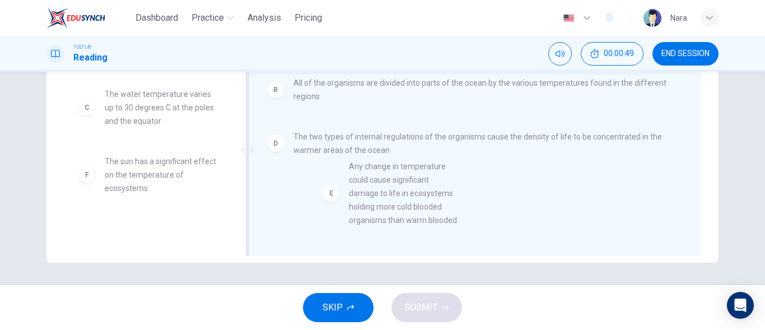
drag, startPoint x: 169, startPoint y: 191, endPoint x: 438, endPoint y: 198, distance: 269.3
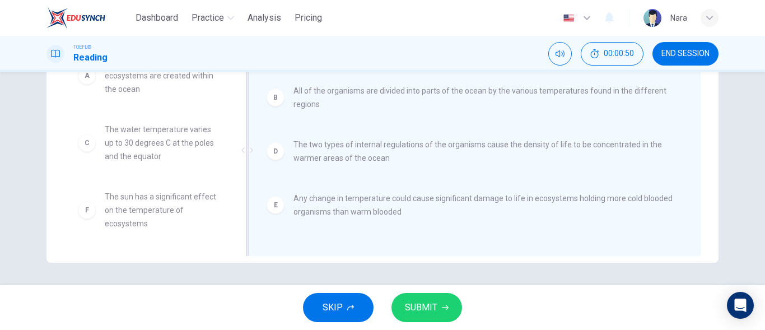
scroll to position [20, 0]
click at [435, 303] on span "SUBMIT" at bounding box center [421, 307] width 32 height 16
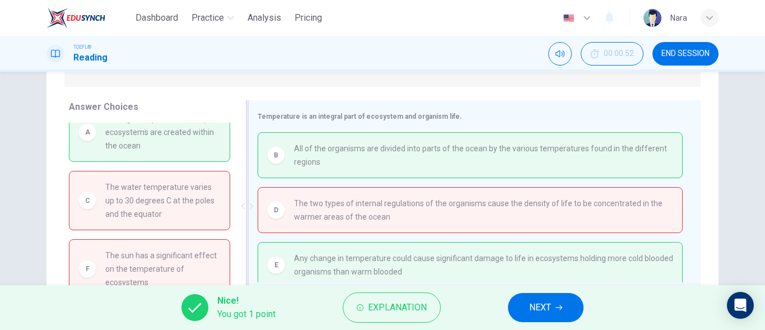
scroll to position [6, 0]
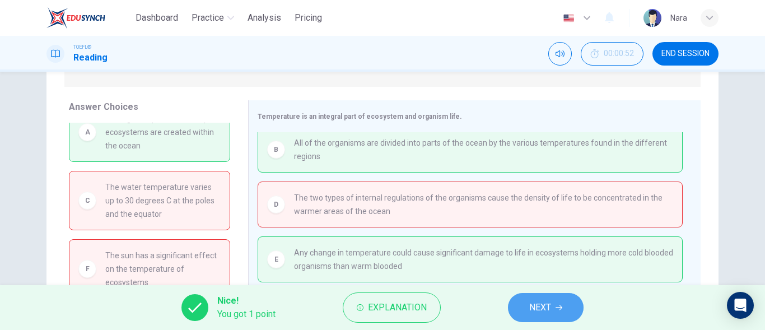
click at [548, 307] on span "NEXT" at bounding box center [540, 307] width 22 height 16
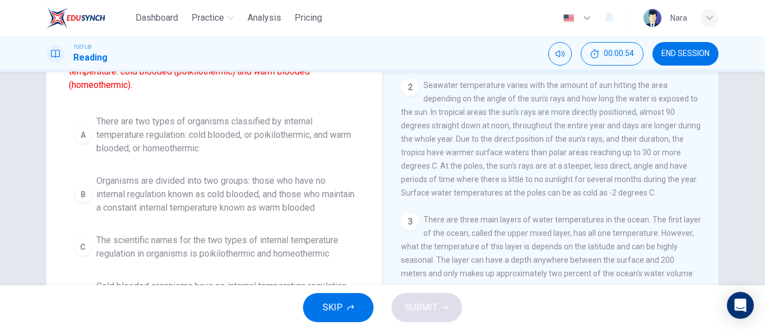
scroll to position [165, 0]
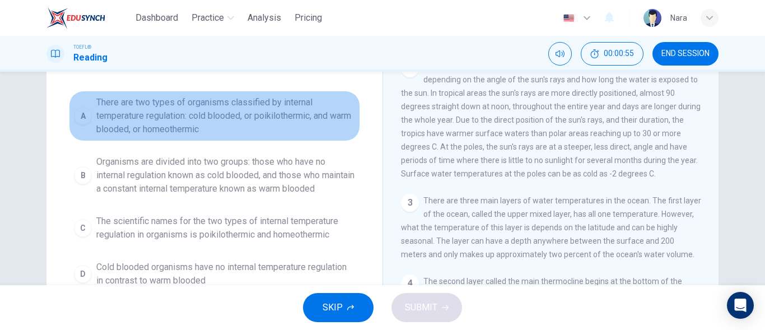
click at [204, 120] on span "There are two types of organisms classified by internal temperature regulation:…" at bounding box center [225, 116] width 259 height 40
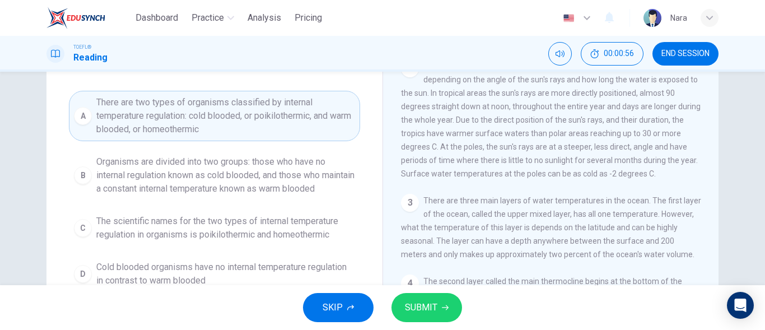
click at [409, 310] on span "SUBMIT" at bounding box center [421, 307] width 32 height 16
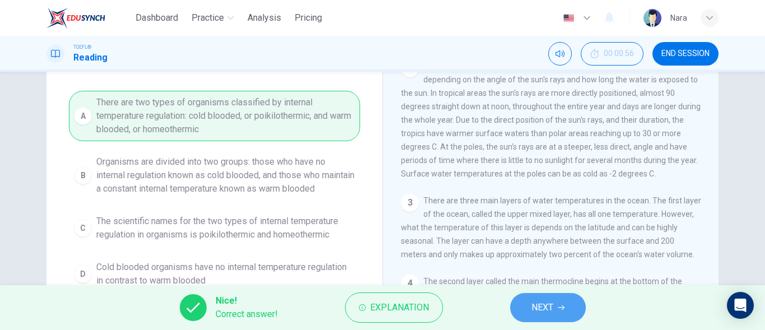
click at [542, 315] on button "NEXT" at bounding box center [548, 307] width 76 height 29
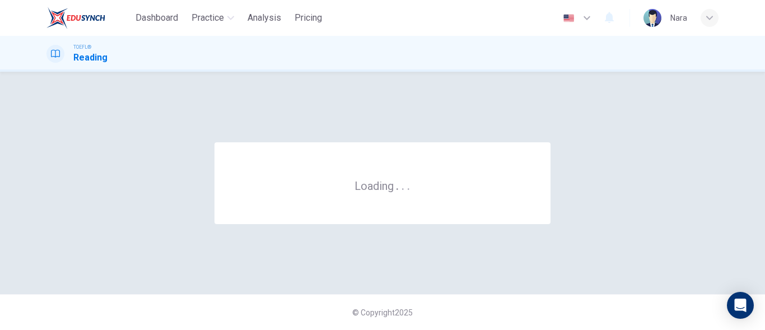
scroll to position [0, 0]
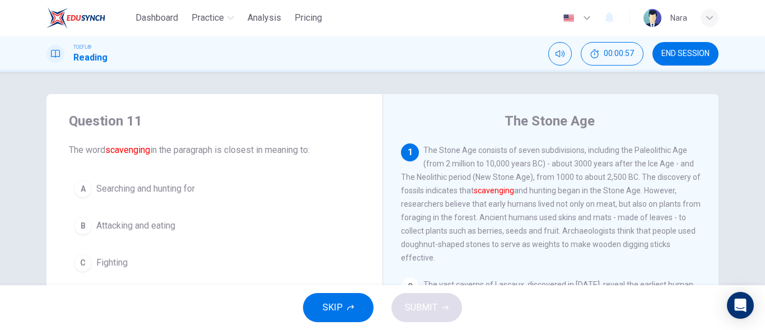
click at [680, 60] on button "END SESSION" at bounding box center [685, 54] width 66 height 24
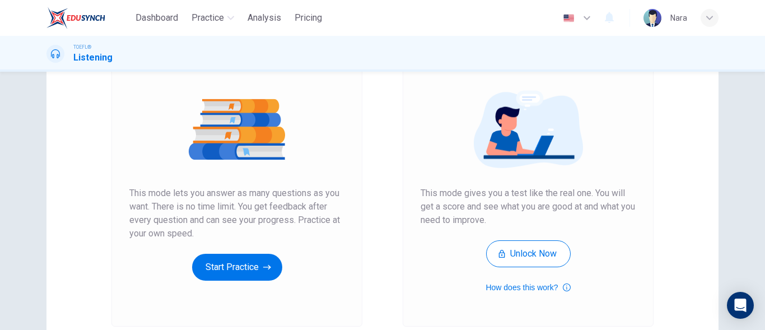
scroll to position [168, 0]
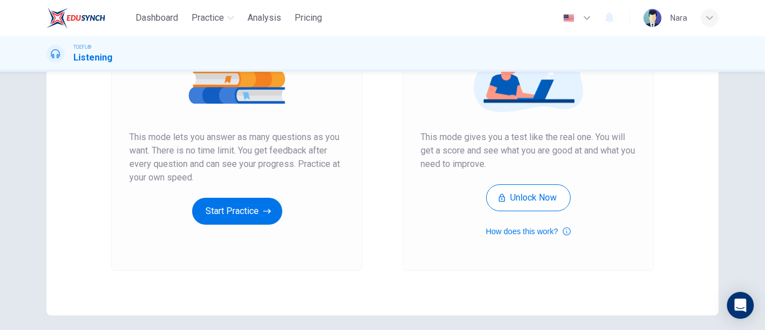
click at [217, 225] on div "Unlimited Practice This mode lets you answer as many questions as you want. The…" at bounding box center [236, 120] width 251 height 299
click at [219, 222] on button "Start Practice" at bounding box center [237, 211] width 90 height 27
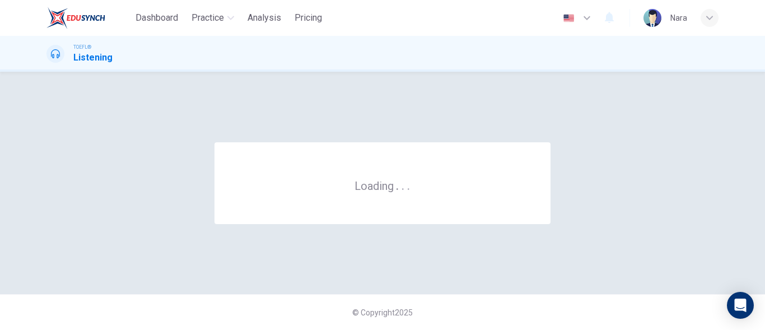
scroll to position [0, 0]
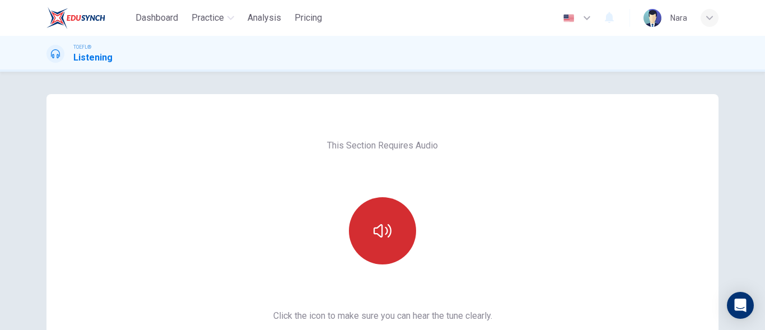
click at [409, 246] on button "button" at bounding box center [382, 230] width 67 height 67
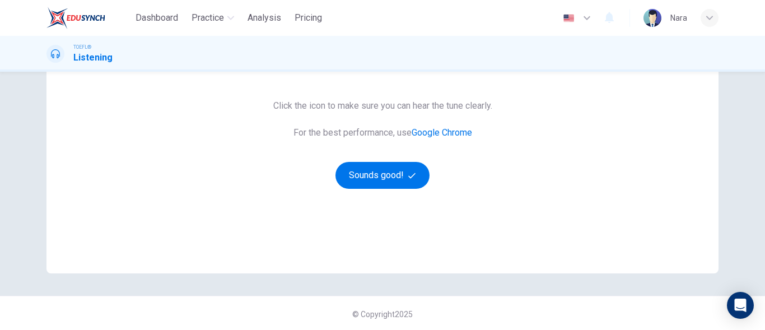
scroll to position [212, 0]
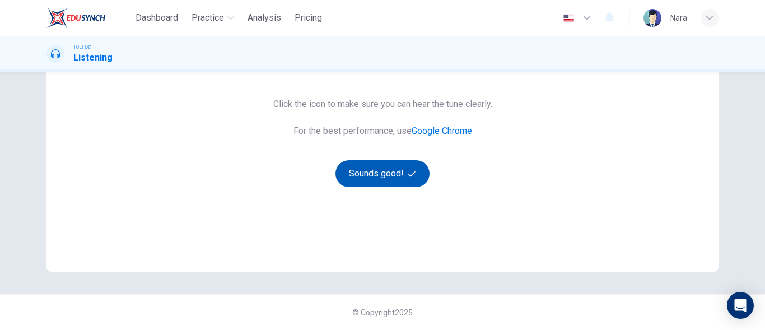
click at [391, 170] on button "Sounds good!" at bounding box center [382, 173] width 94 height 27
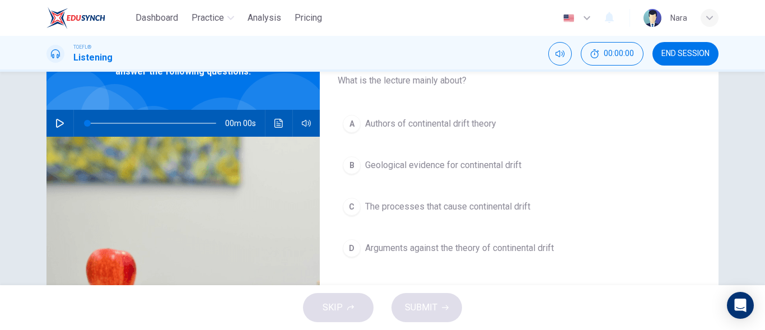
scroll to position [44, 0]
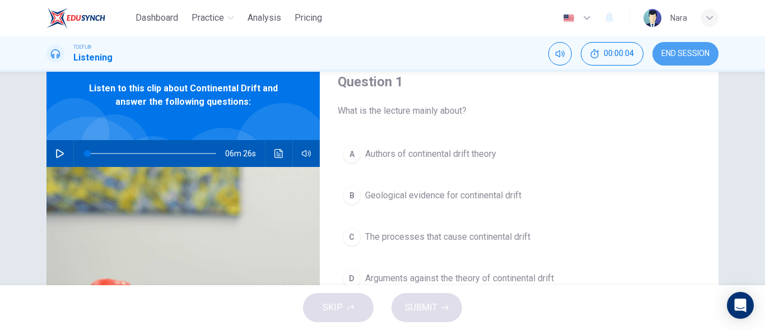
drag, startPoint x: 672, startPoint y: 64, endPoint x: 426, endPoint y: 26, distance: 249.3
click at [673, 64] on button "END SESSION" at bounding box center [685, 54] width 66 height 24
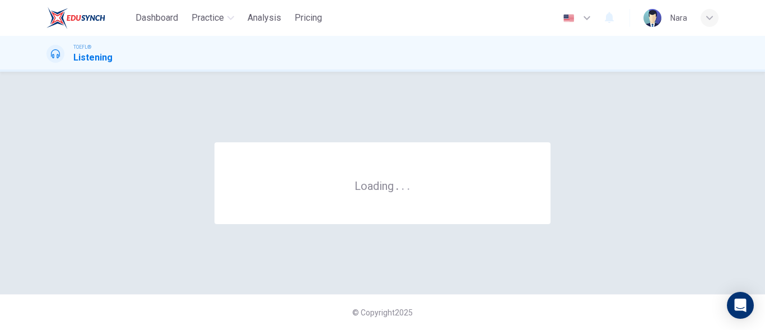
scroll to position [0, 0]
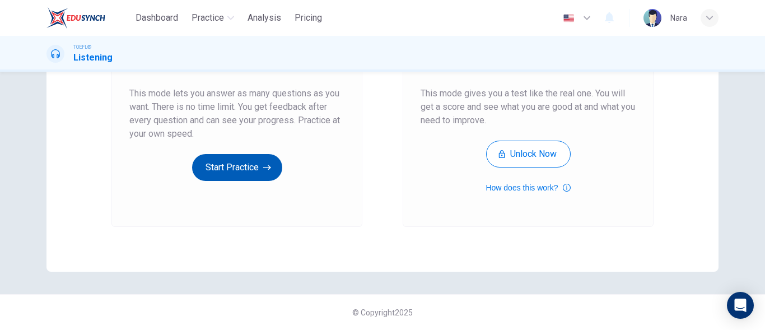
click at [245, 159] on button "Start Practice" at bounding box center [237, 167] width 90 height 27
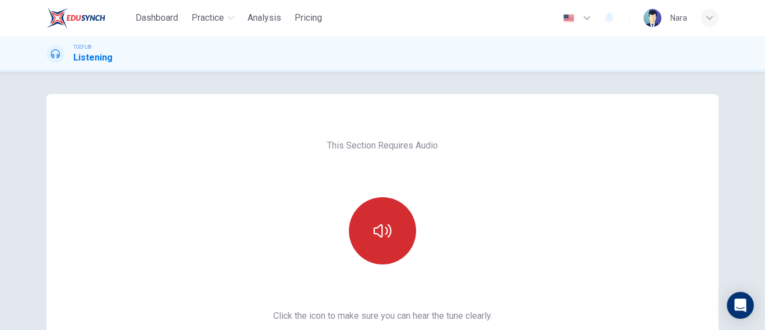
click at [378, 222] on icon "button" at bounding box center [382, 231] width 18 height 18
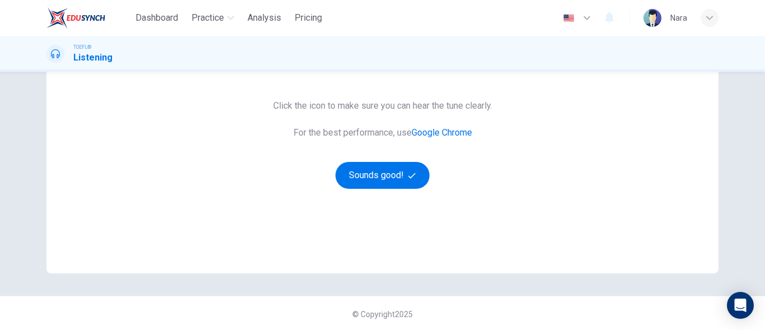
scroll to position [212, 0]
click at [377, 174] on button "Sounds good!" at bounding box center [382, 173] width 94 height 27
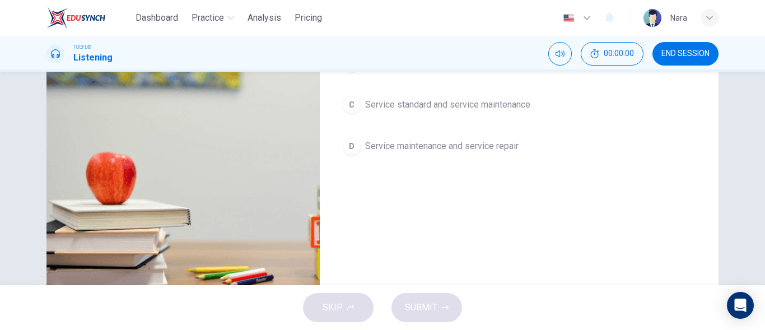
scroll to position [0, 0]
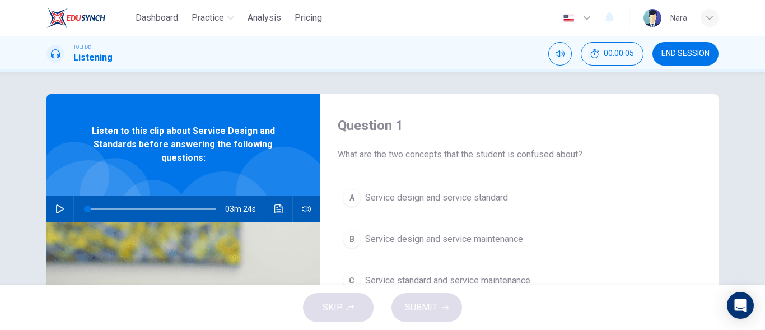
click at [59, 210] on icon "button" at bounding box center [60, 208] width 8 height 9
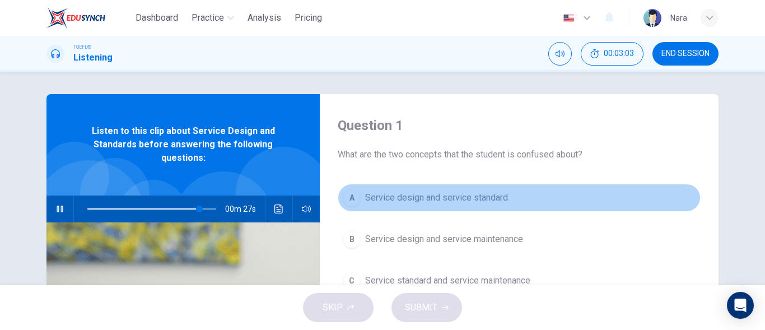
click at [473, 200] on span "Service design and service standard" at bounding box center [436, 197] width 143 height 13
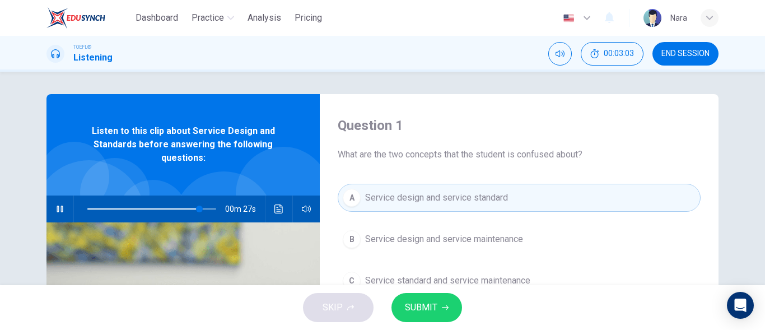
scroll to position [56, 0]
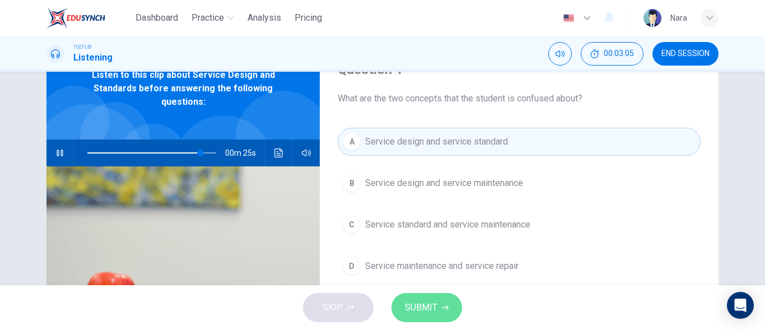
click at [433, 306] on span "SUBMIT" at bounding box center [421, 307] width 32 height 16
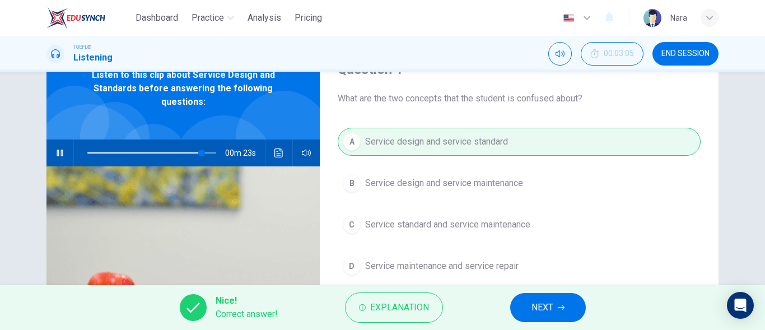
click at [558, 301] on button "NEXT" at bounding box center [548, 307] width 76 height 29
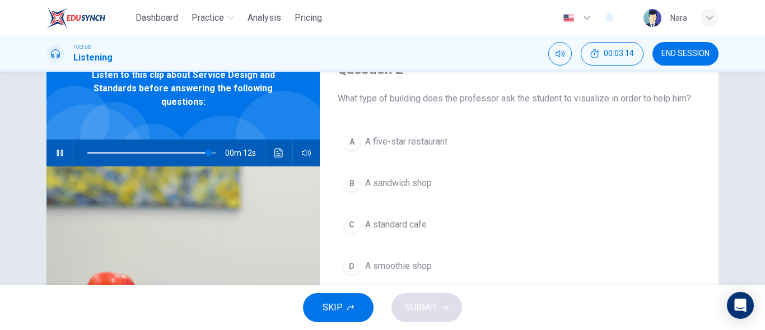
click at [453, 148] on button "A A five-star restaurant" at bounding box center [519, 142] width 363 height 28
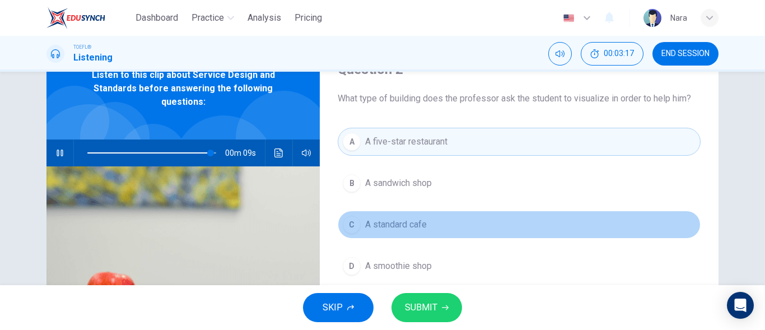
click at [453, 235] on button "C A standard cafe" at bounding box center [519, 224] width 363 height 28
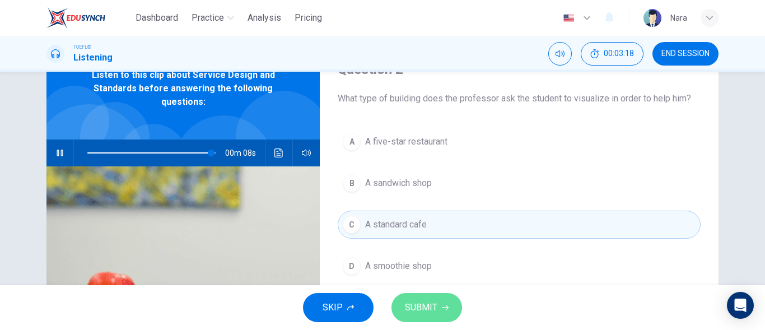
click at [433, 317] on button "SUBMIT" at bounding box center [426, 307] width 71 height 29
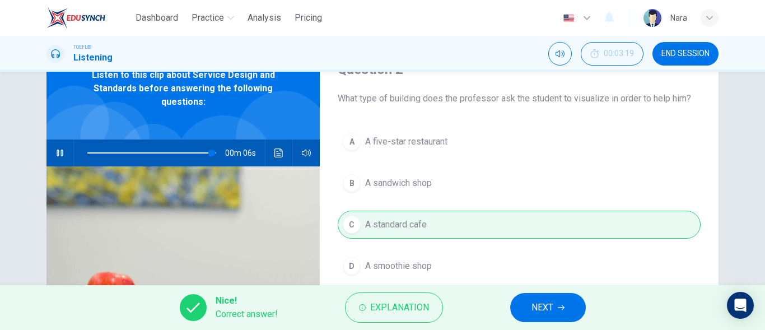
click at [535, 307] on span "NEXT" at bounding box center [542, 307] width 22 height 16
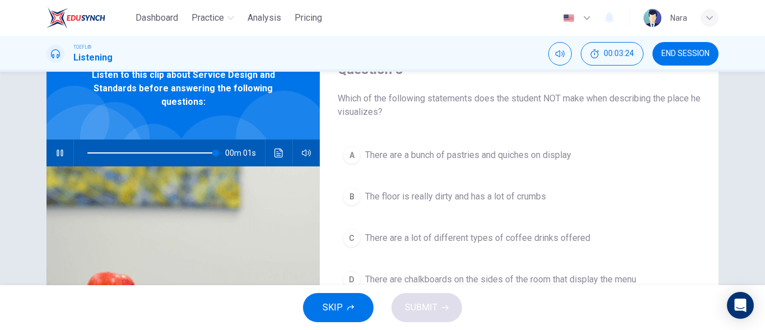
type input "0"
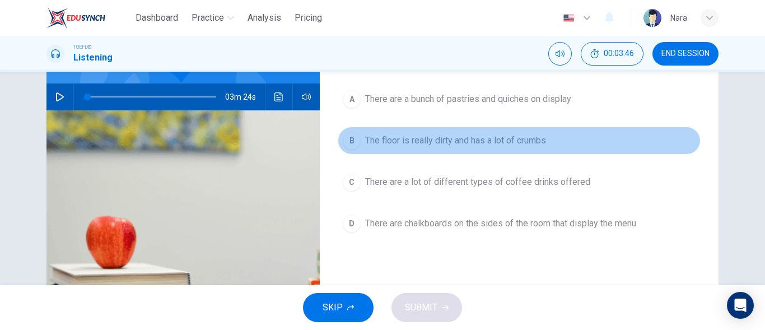
click at [438, 149] on button "B The floor is really dirty and has a lot of crumbs" at bounding box center [519, 140] width 363 height 28
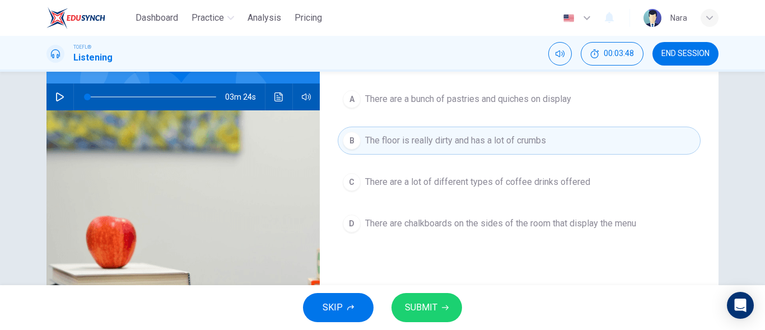
click at [424, 304] on span "SUBMIT" at bounding box center [421, 307] width 32 height 16
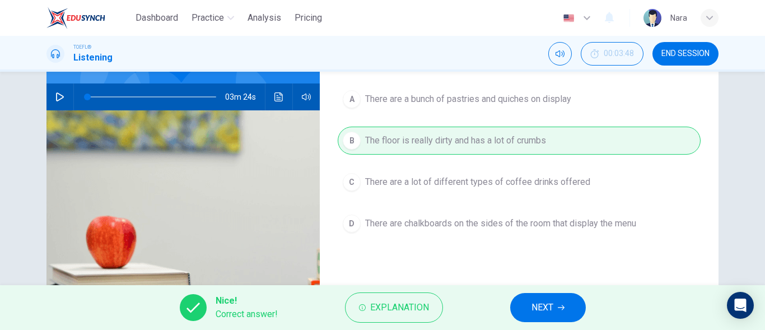
click at [551, 298] on button "NEXT" at bounding box center [548, 307] width 76 height 29
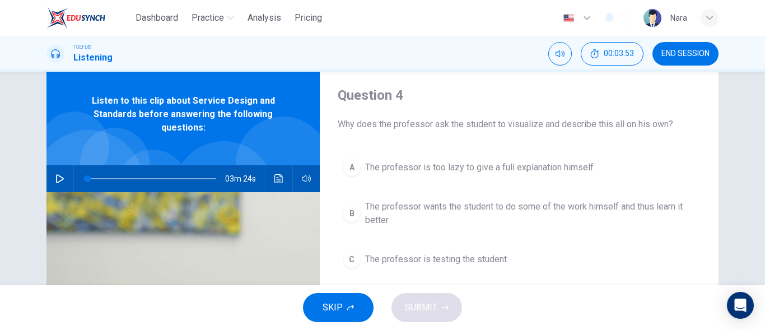
scroll to position [56, 0]
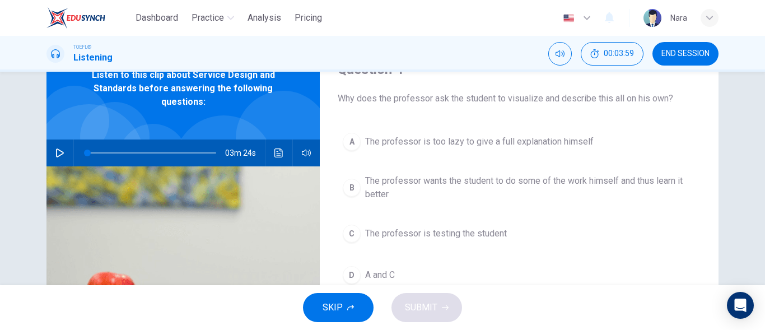
click at [391, 199] on span "The professor wants the student to do some of the work himself and thus learn i…" at bounding box center [530, 187] width 330 height 27
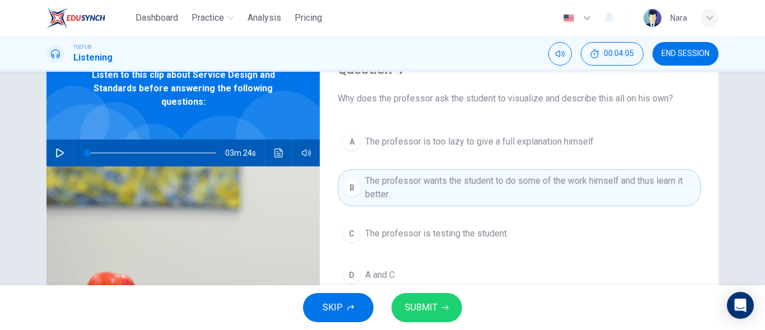
drag, startPoint x: 411, startPoint y: 325, endPoint x: 415, endPoint y: 316, distance: 10.5
click at [411, 325] on div "SKIP SUBMIT" at bounding box center [382, 307] width 765 height 45
click at [423, 304] on span "SUBMIT" at bounding box center [421, 307] width 32 height 16
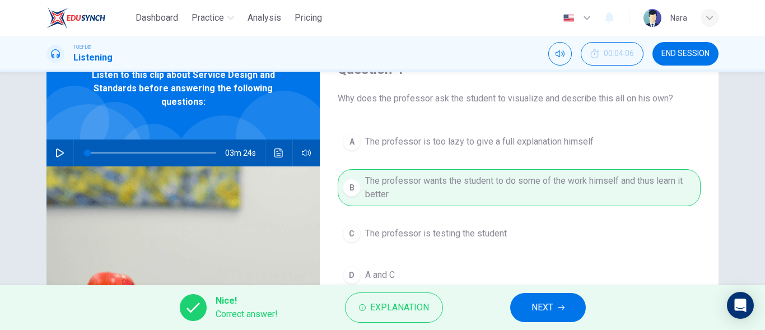
click at [513, 315] on button "NEXT" at bounding box center [548, 307] width 76 height 29
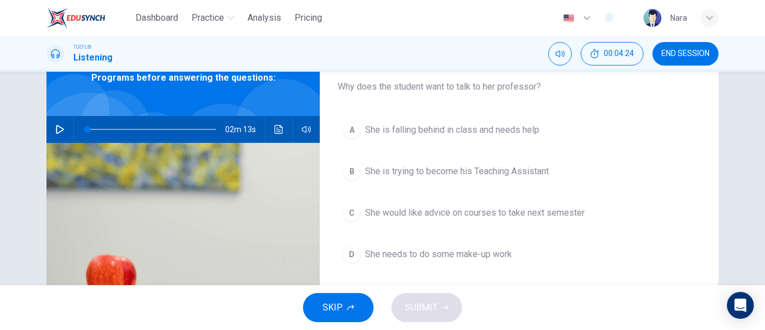
scroll to position [112, 0]
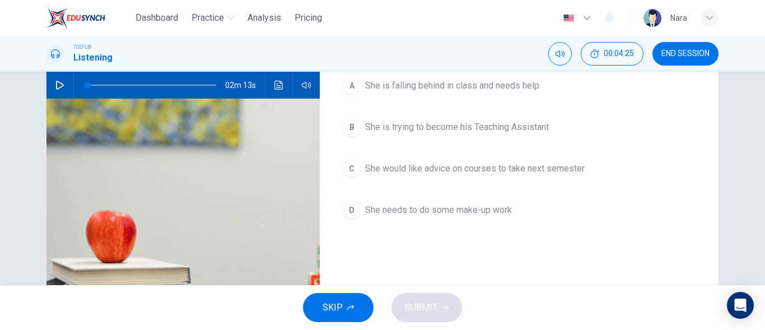
click at [678, 67] on div "TOEFL® Listening 00:04:25 END SESSION" at bounding box center [382, 54] width 765 height 36
click at [678, 67] on div "TOEFL® Listening 00:04:26 END SESSION" at bounding box center [382, 54] width 765 height 36
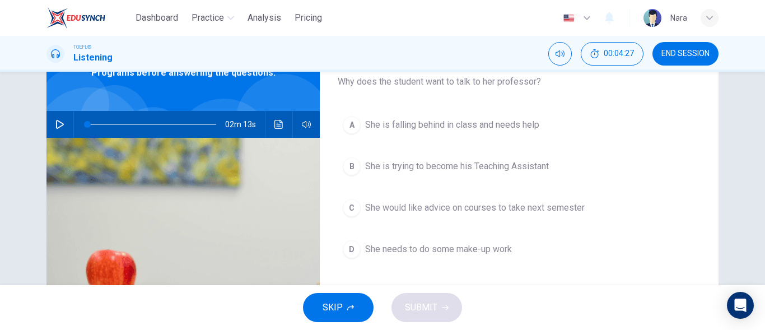
scroll to position [0, 0]
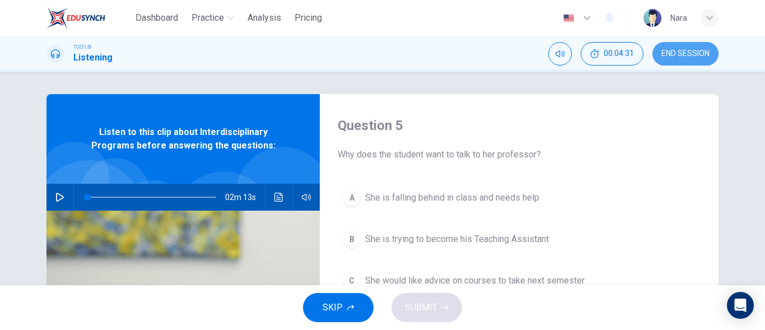
click at [680, 57] on span "END SESSION" at bounding box center [685, 53] width 48 height 9
